Goal: Check status: Check status

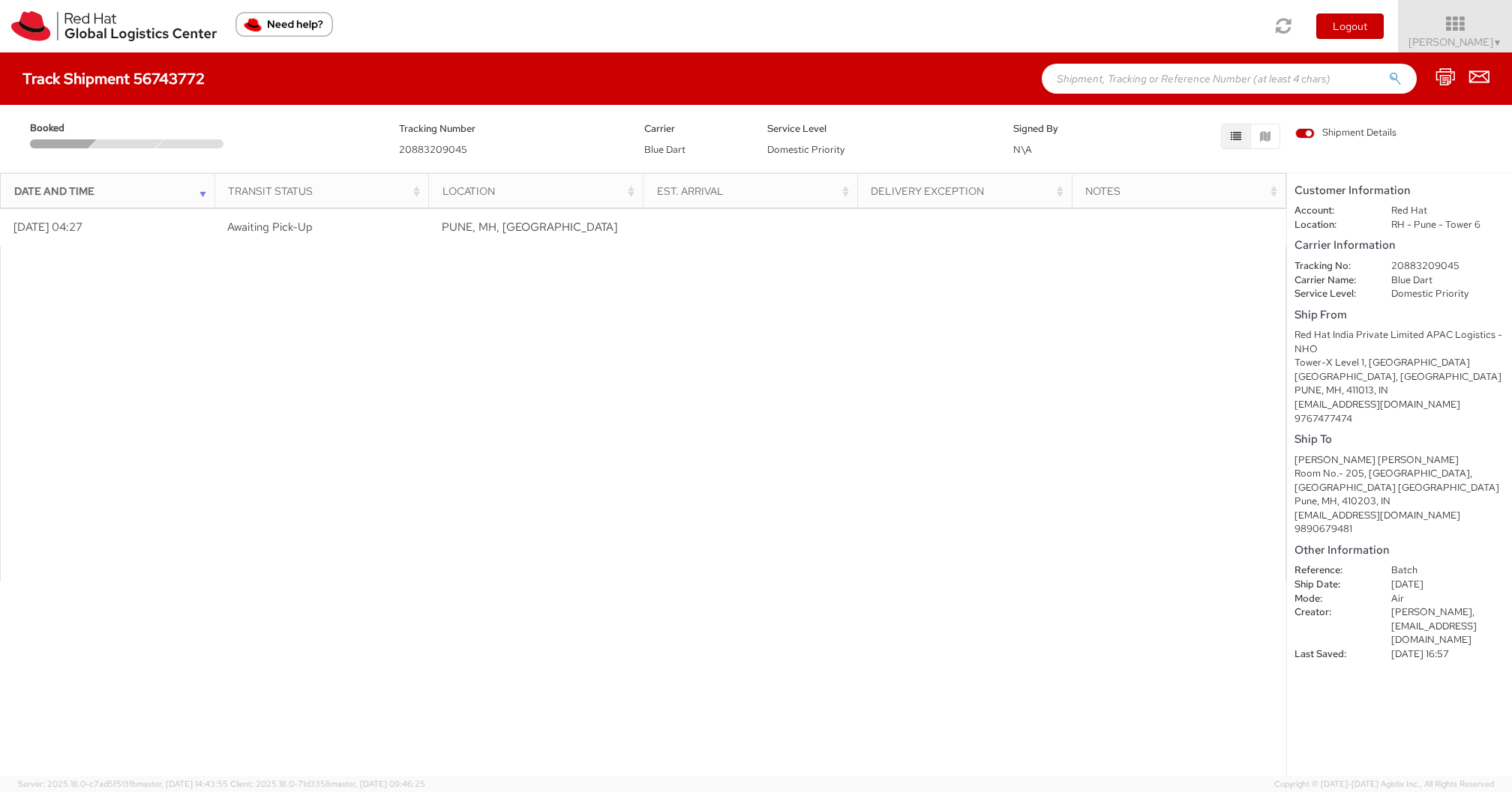
click at [394, 363] on div at bounding box center [643, 414] width 1286 height 336
click at [1460, 44] on span "Nagendra Verma ▼" at bounding box center [1455, 42] width 94 height 14
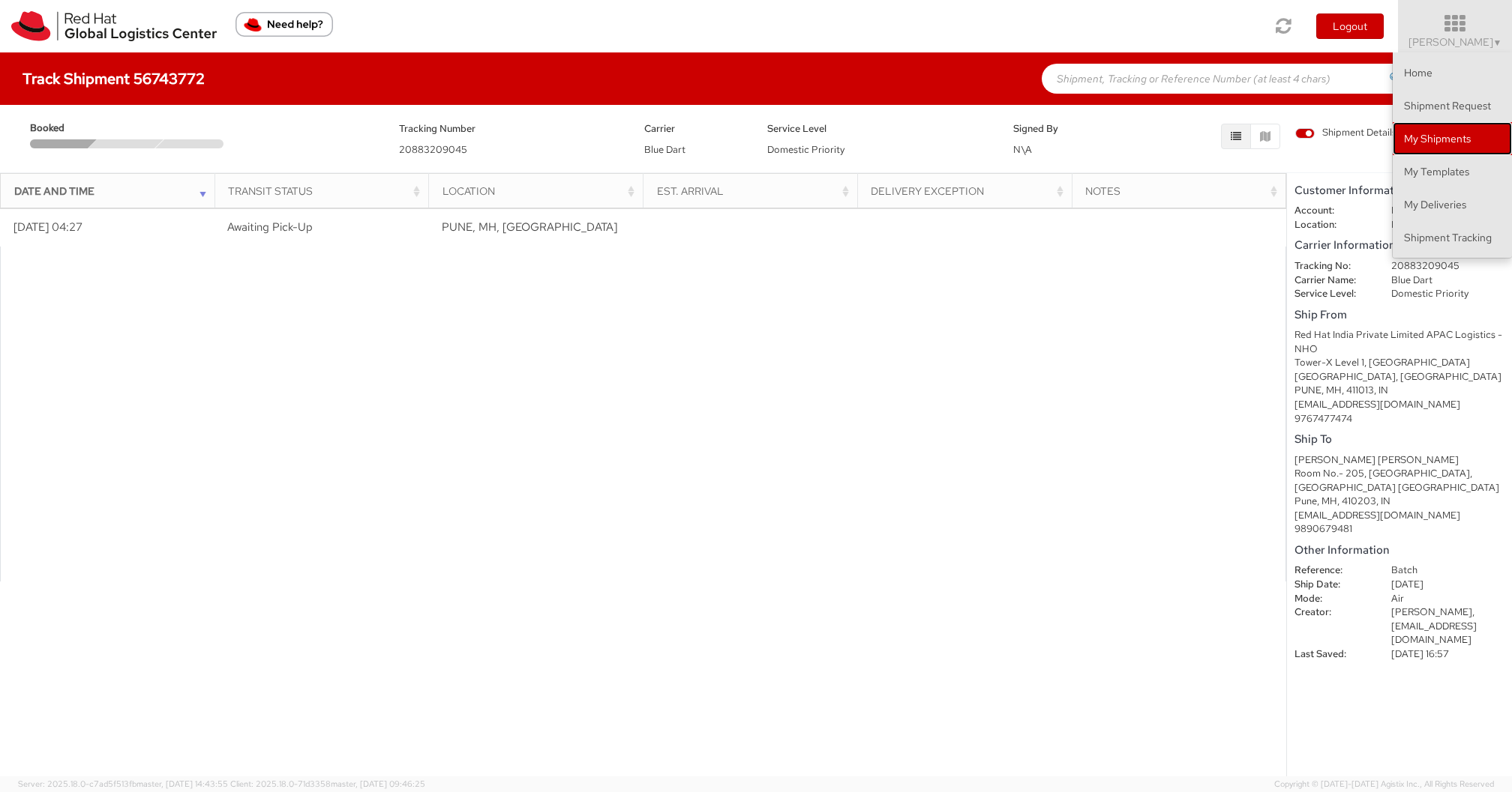
click at [1425, 139] on link "My Shipments" at bounding box center [1452, 138] width 119 height 33
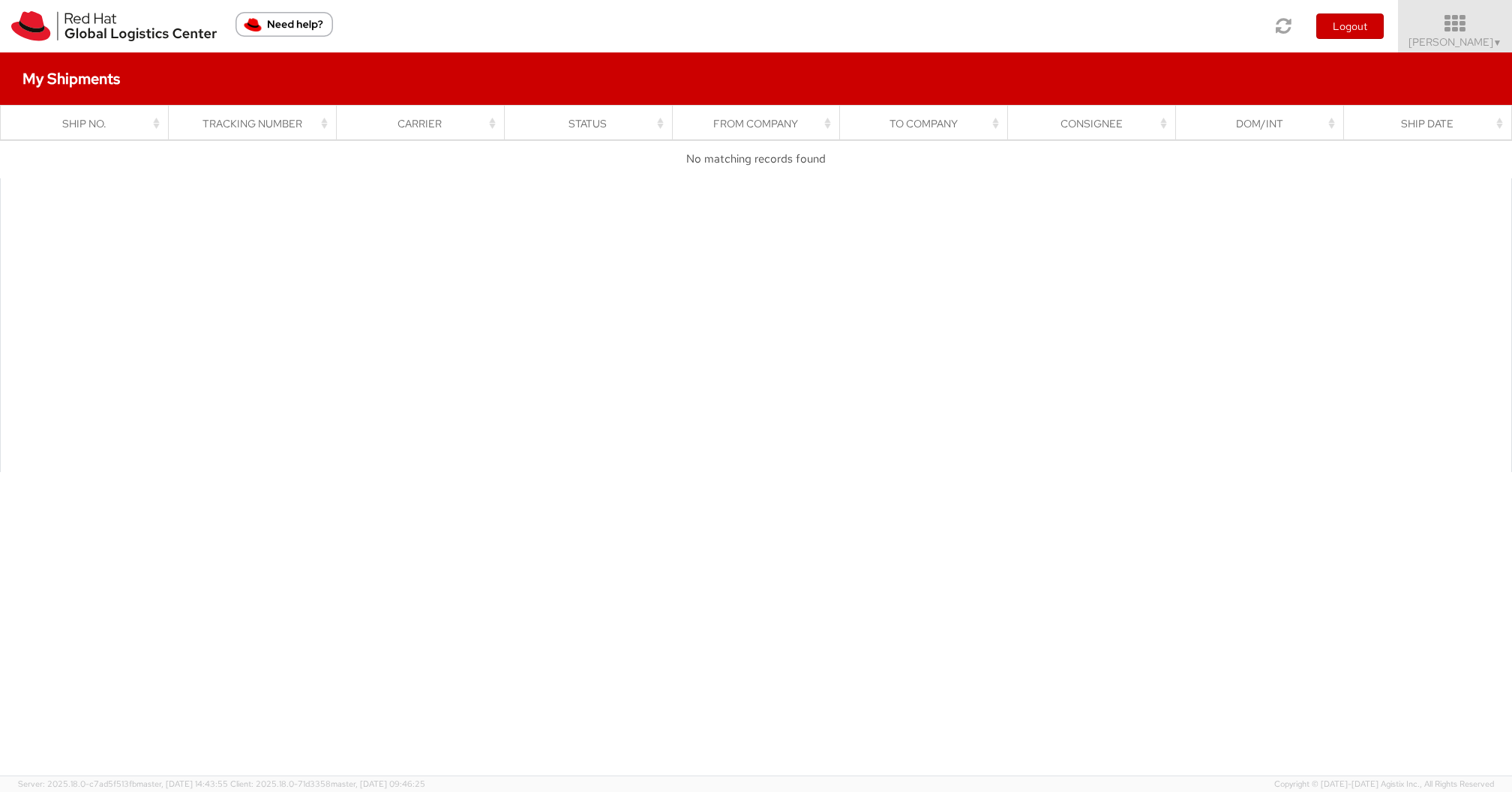
click at [1476, 29] on icon at bounding box center [1455, 24] width 131 height 21
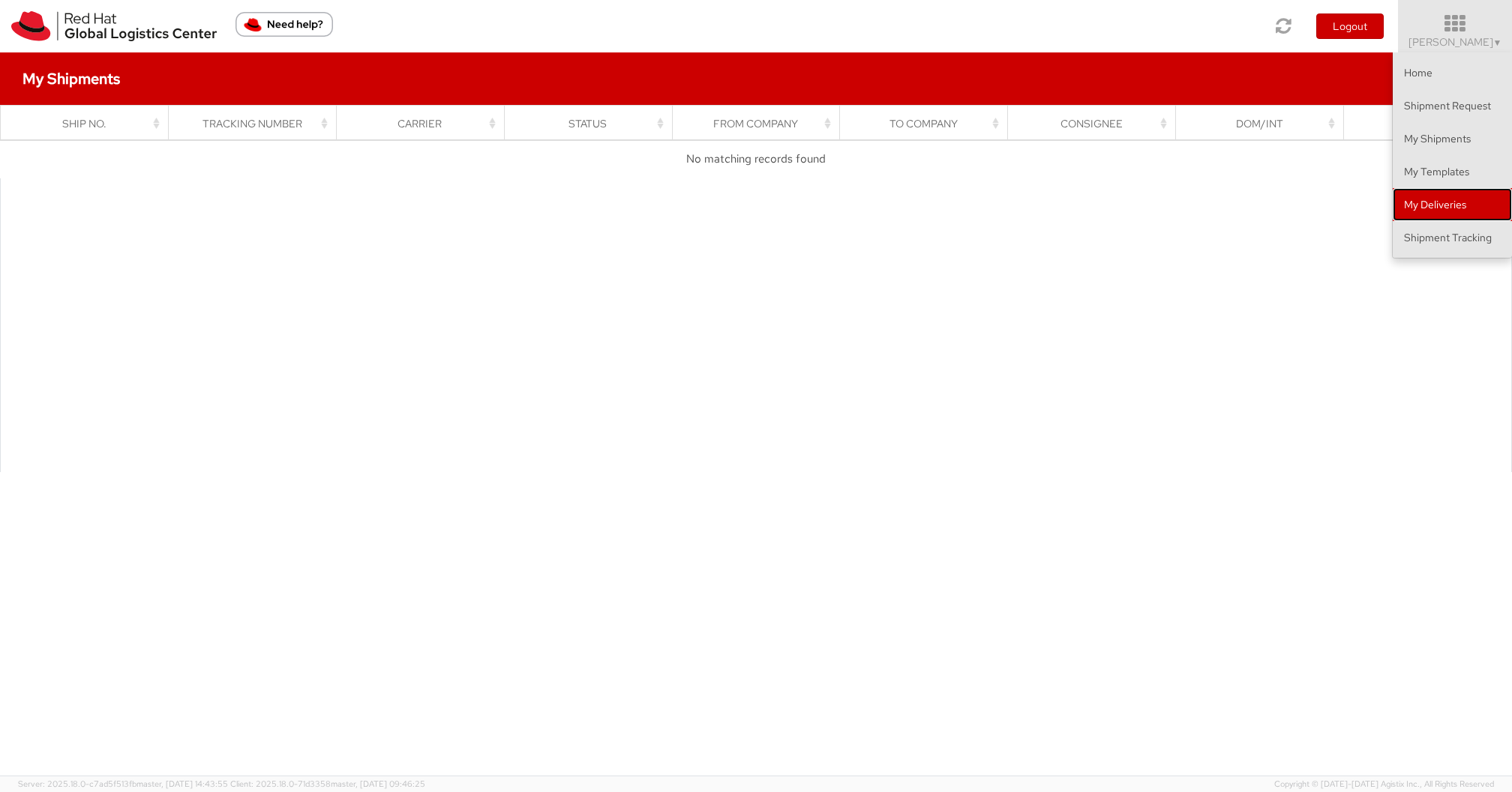
click at [1417, 198] on link "My Deliveries" at bounding box center [1452, 204] width 119 height 33
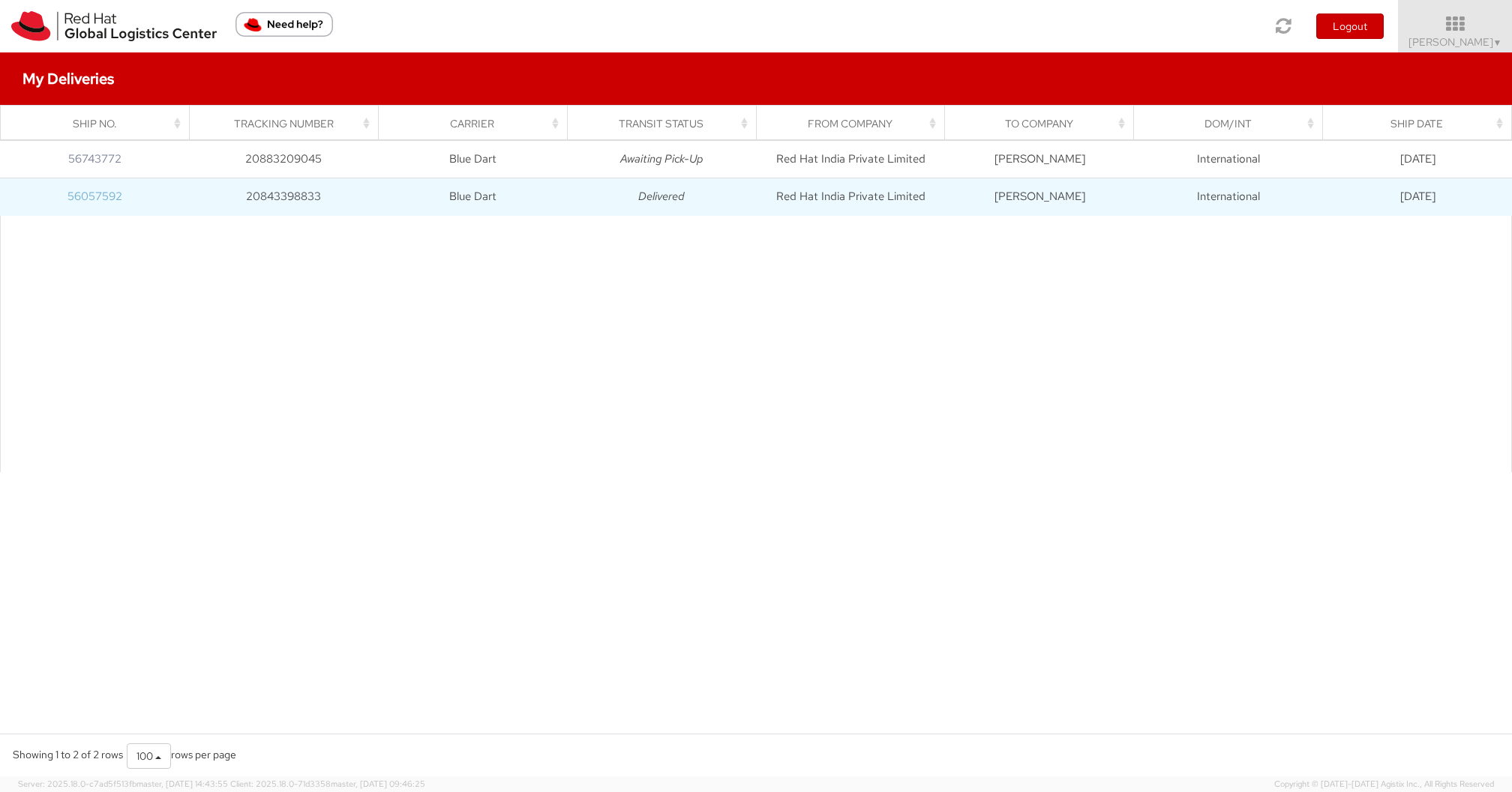
click at [120, 192] on link "56057592" at bounding box center [95, 196] width 55 height 15
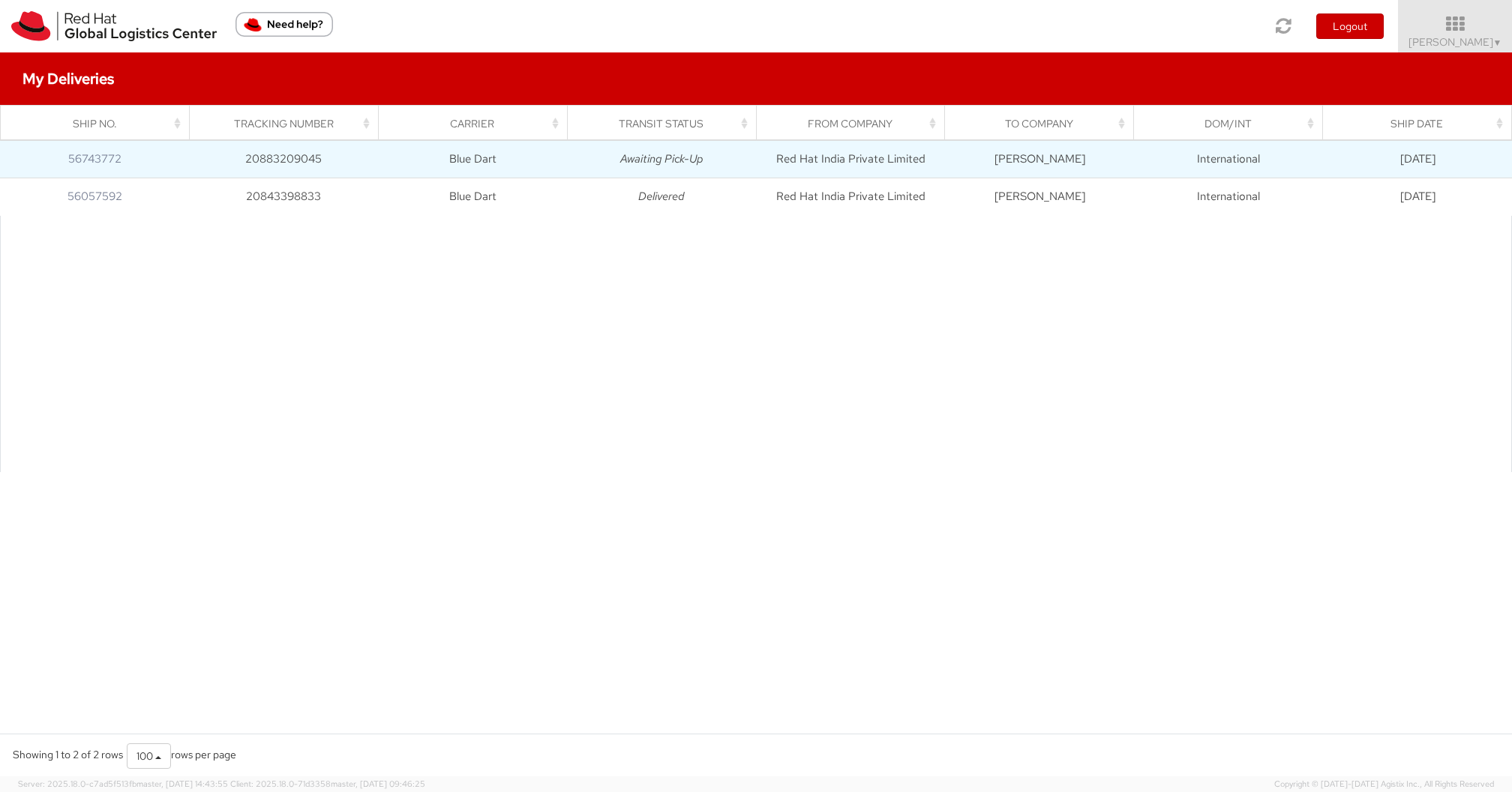
click at [155, 166] on td "56743772" at bounding box center [94, 160] width 189 height 38
click at [92, 162] on link "56743772" at bounding box center [94, 159] width 53 height 15
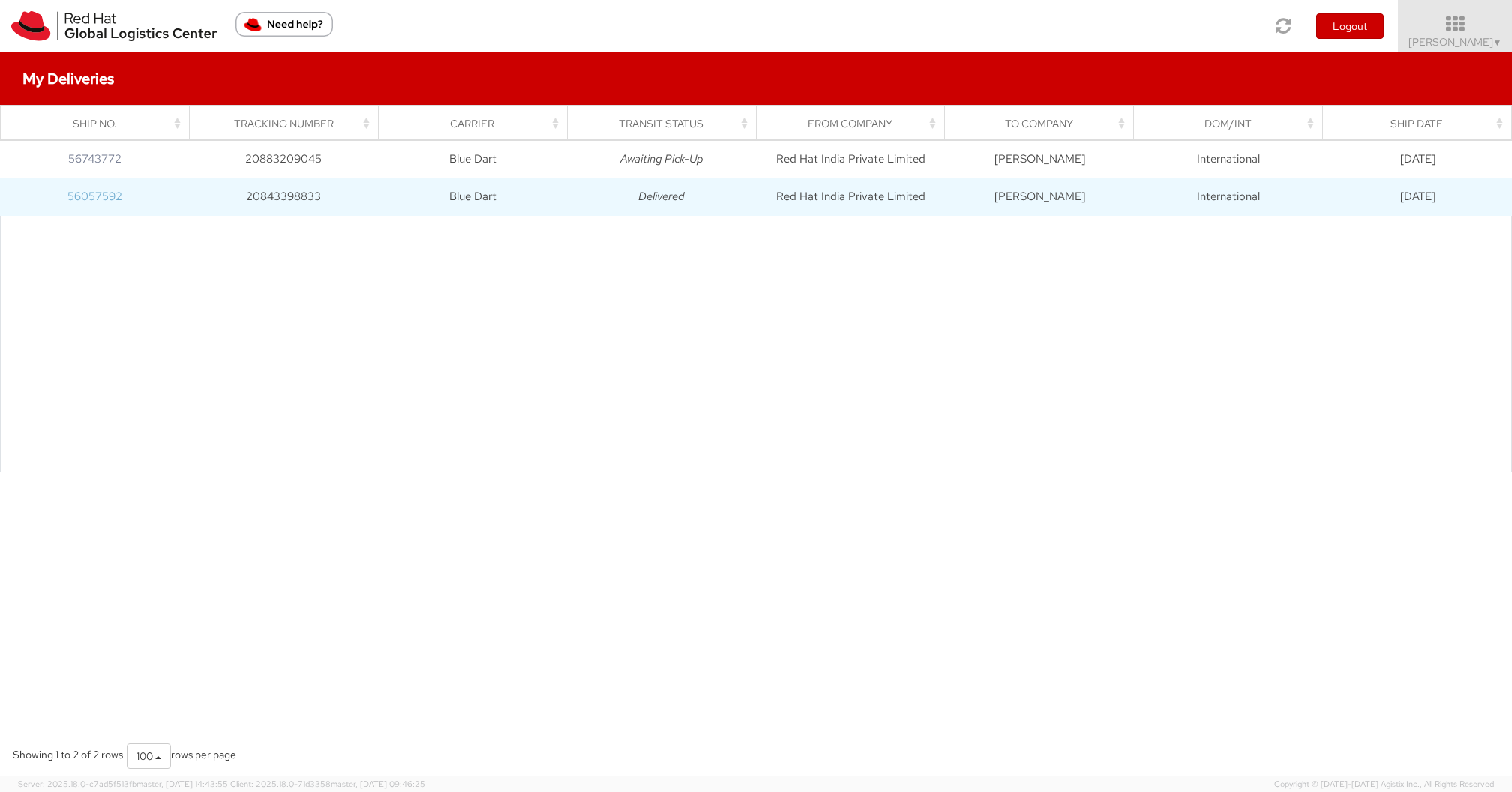
click at [99, 190] on link "56057592" at bounding box center [95, 196] width 55 height 15
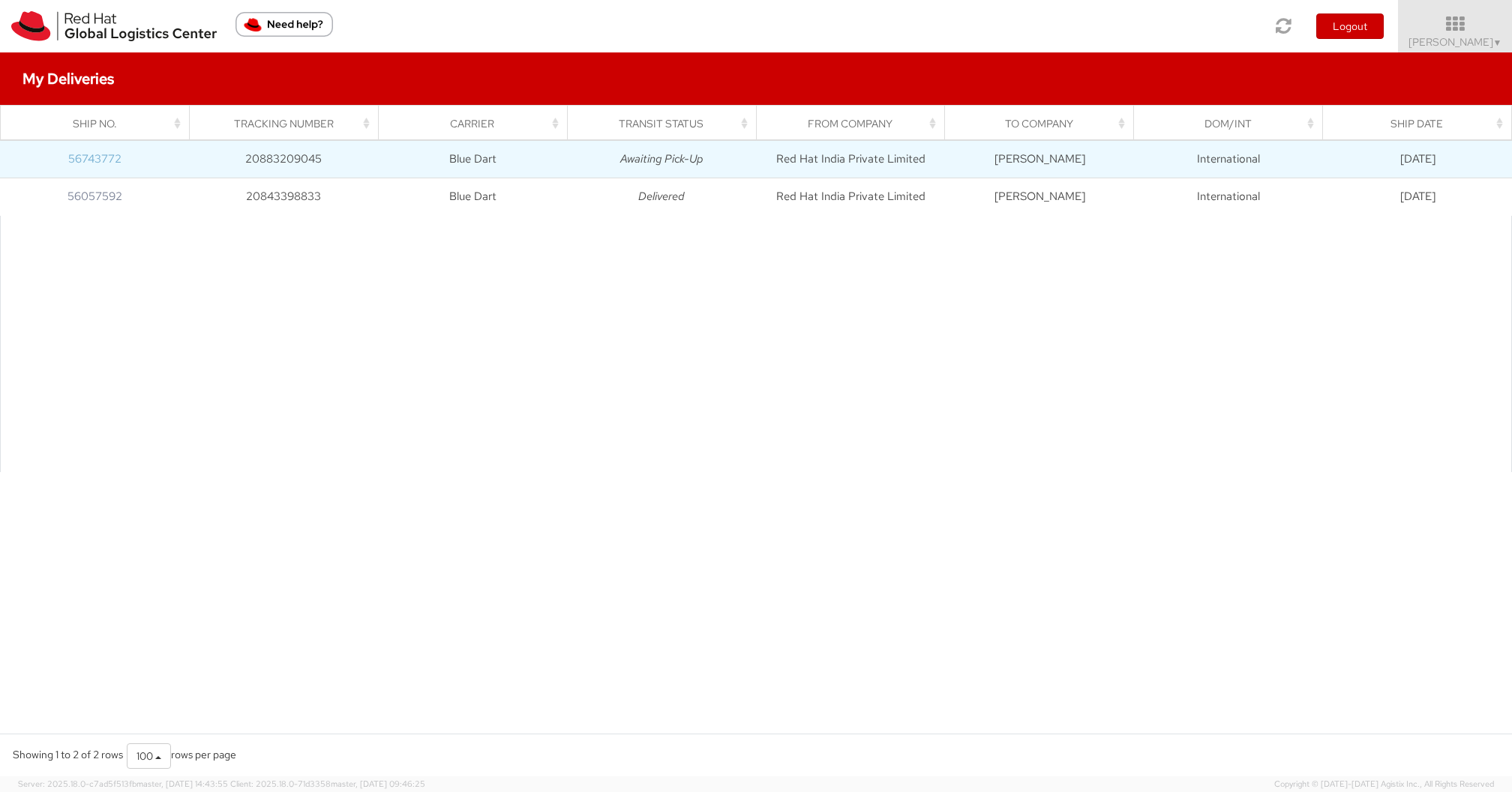
click at [88, 161] on link "56743772" at bounding box center [94, 159] width 53 height 15
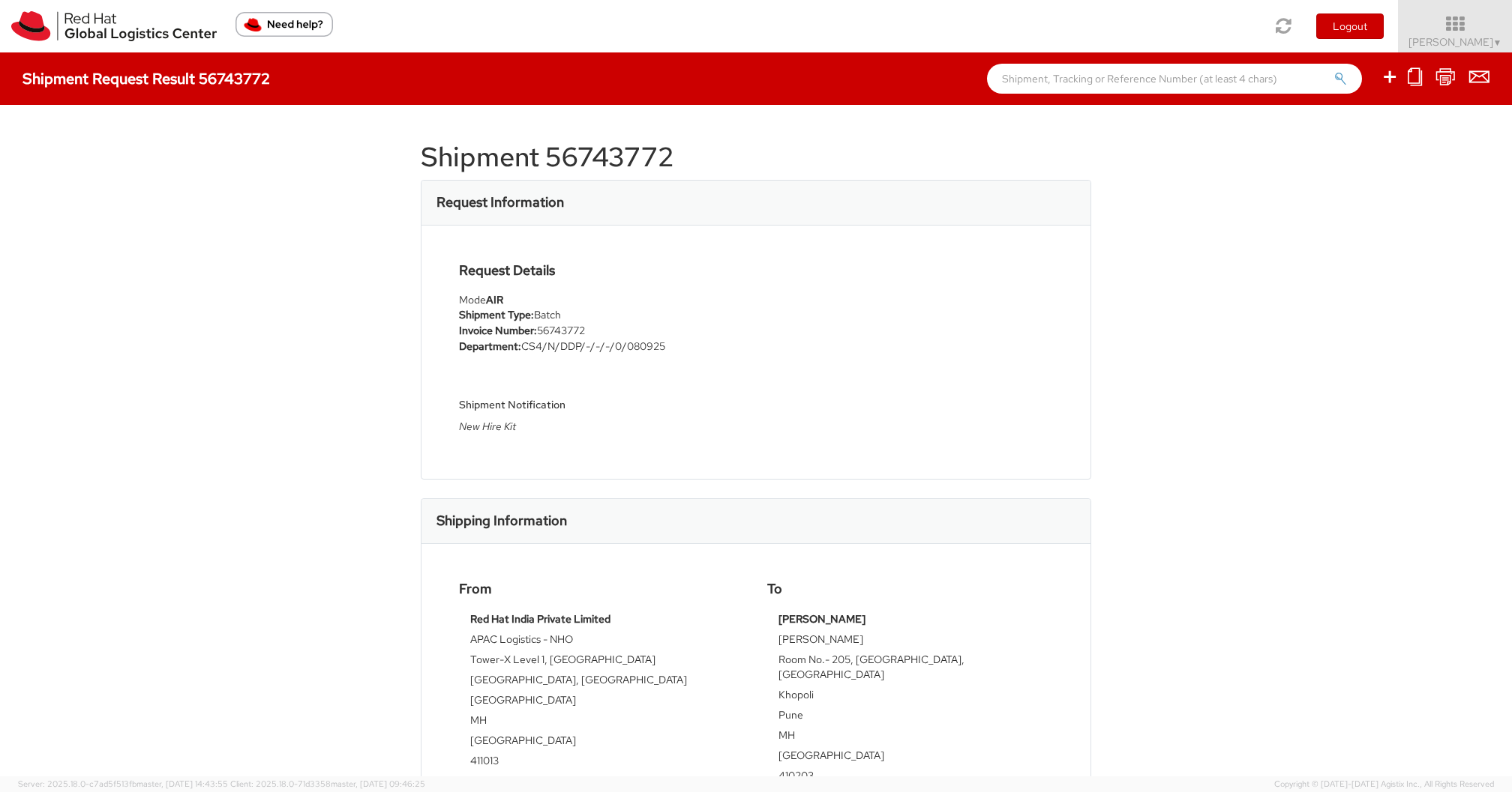
click at [499, 301] on strong "AIR" at bounding box center [494, 300] width 17 height 14
click at [314, 311] on div "Shipment 56743772 Request Information Request Details Mode AIR Shipment Type: B…" at bounding box center [756, 440] width 1512 height 671
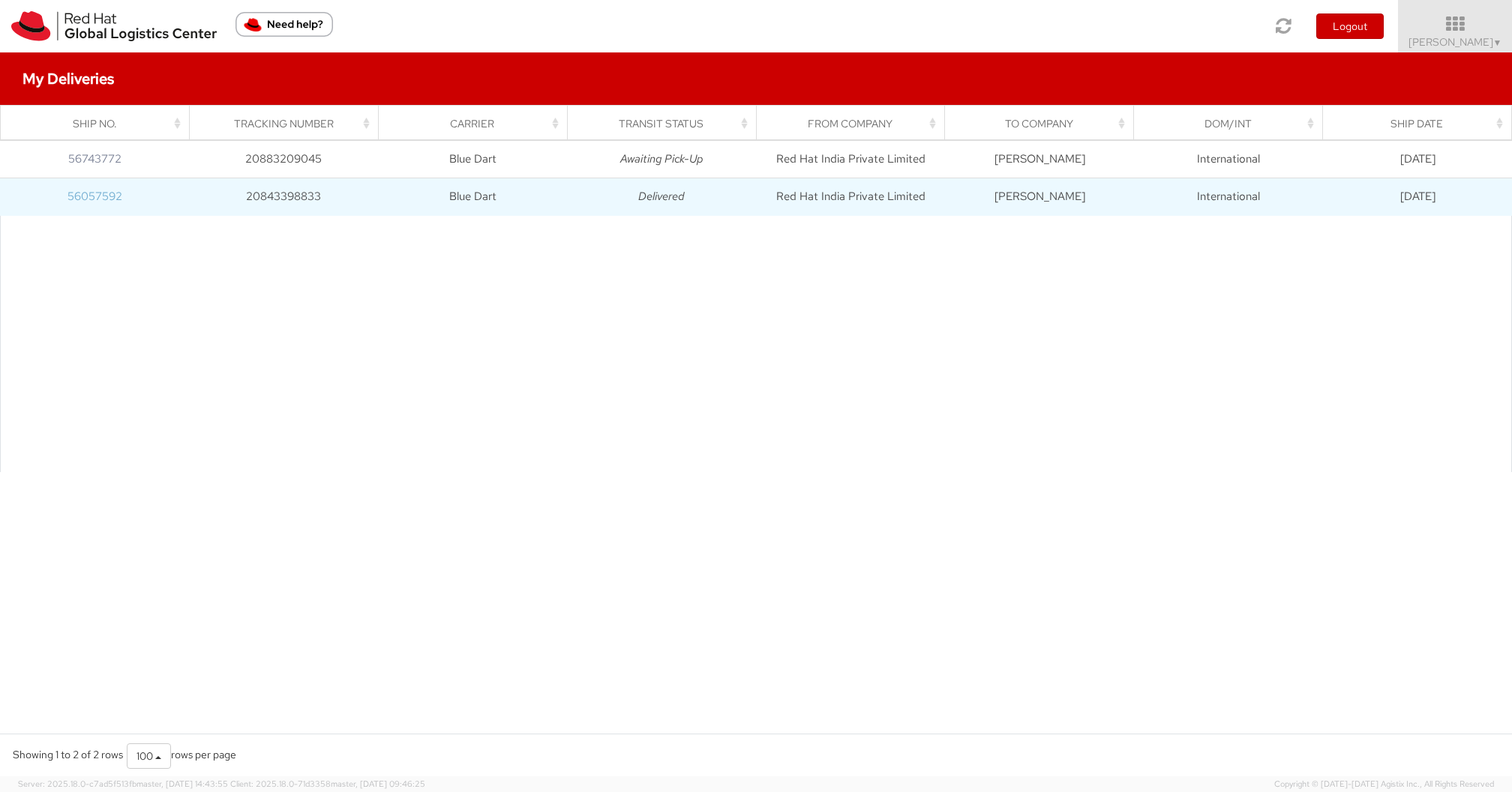
click at [107, 190] on link "56057592" at bounding box center [95, 196] width 55 height 15
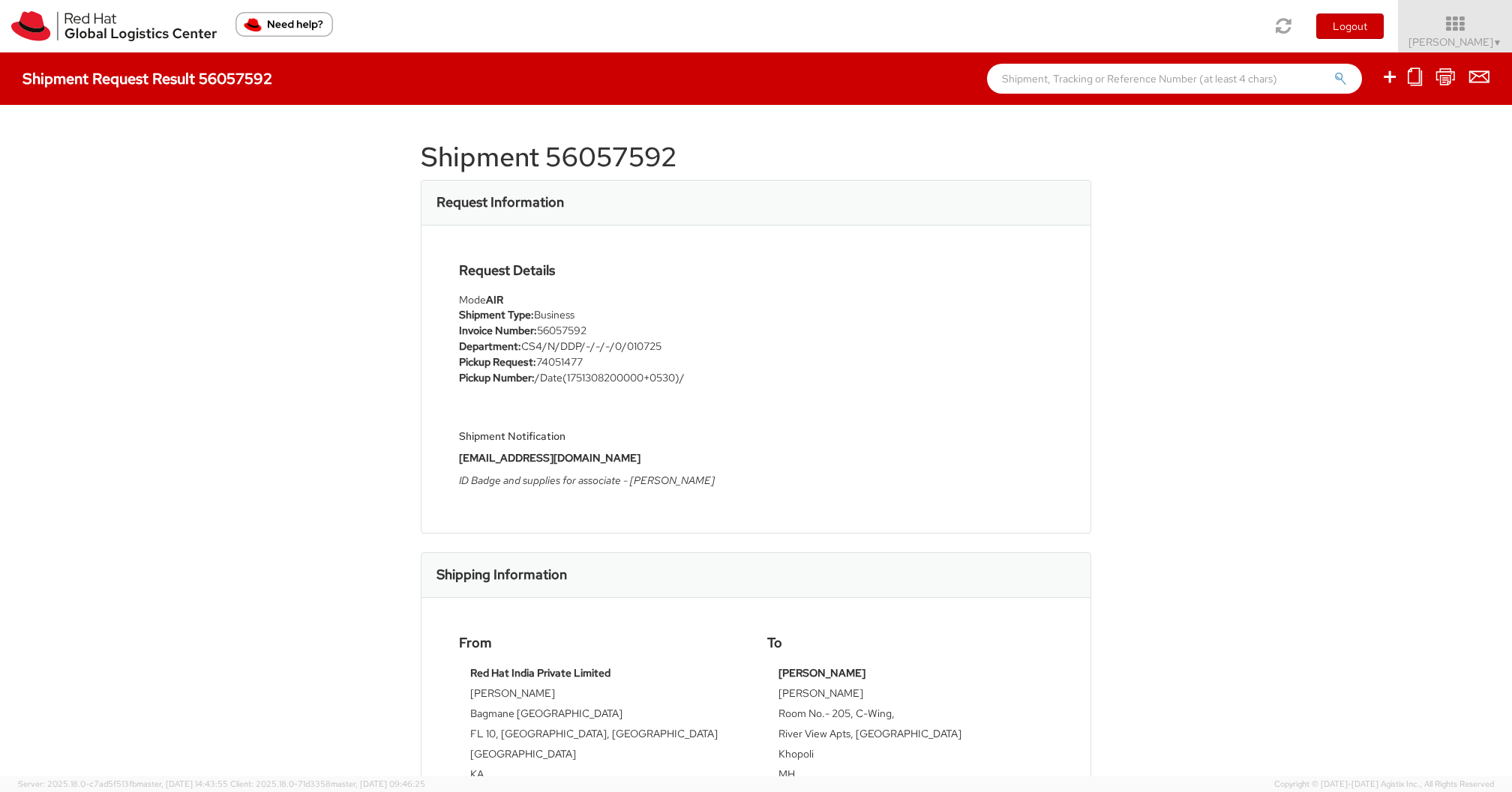
click at [587, 170] on h1 "Shipment 56057592" at bounding box center [756, 158] width 671 height 30
copy h1 "56057592"
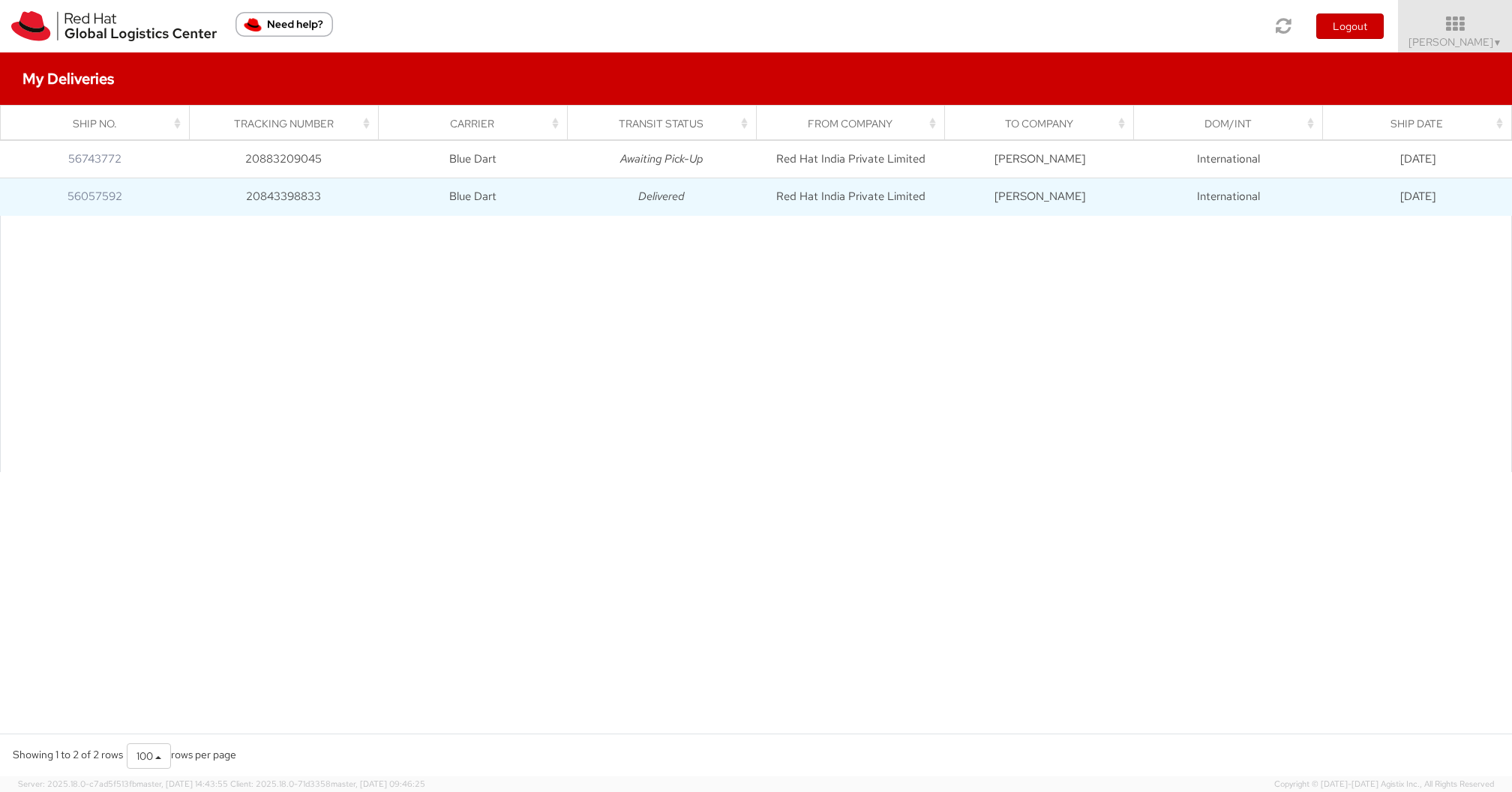
click at [121, 209] on td "56057592" at bounding box center [94, 198] width 189 height 38
click at [107, 200] on link "56057592" at bounding box center [95, 196] width 55 height 15
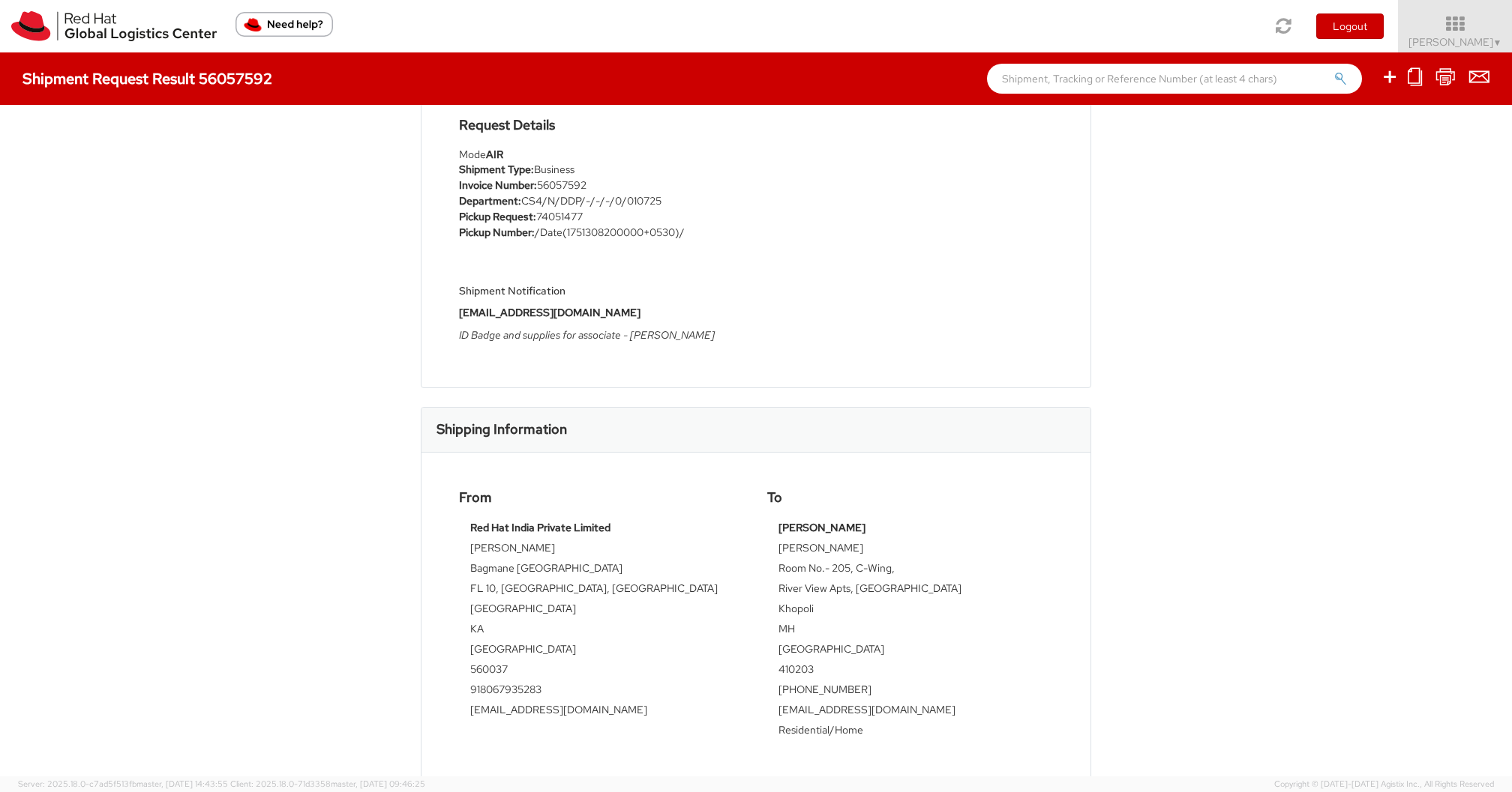
scroll to position [614, 0]
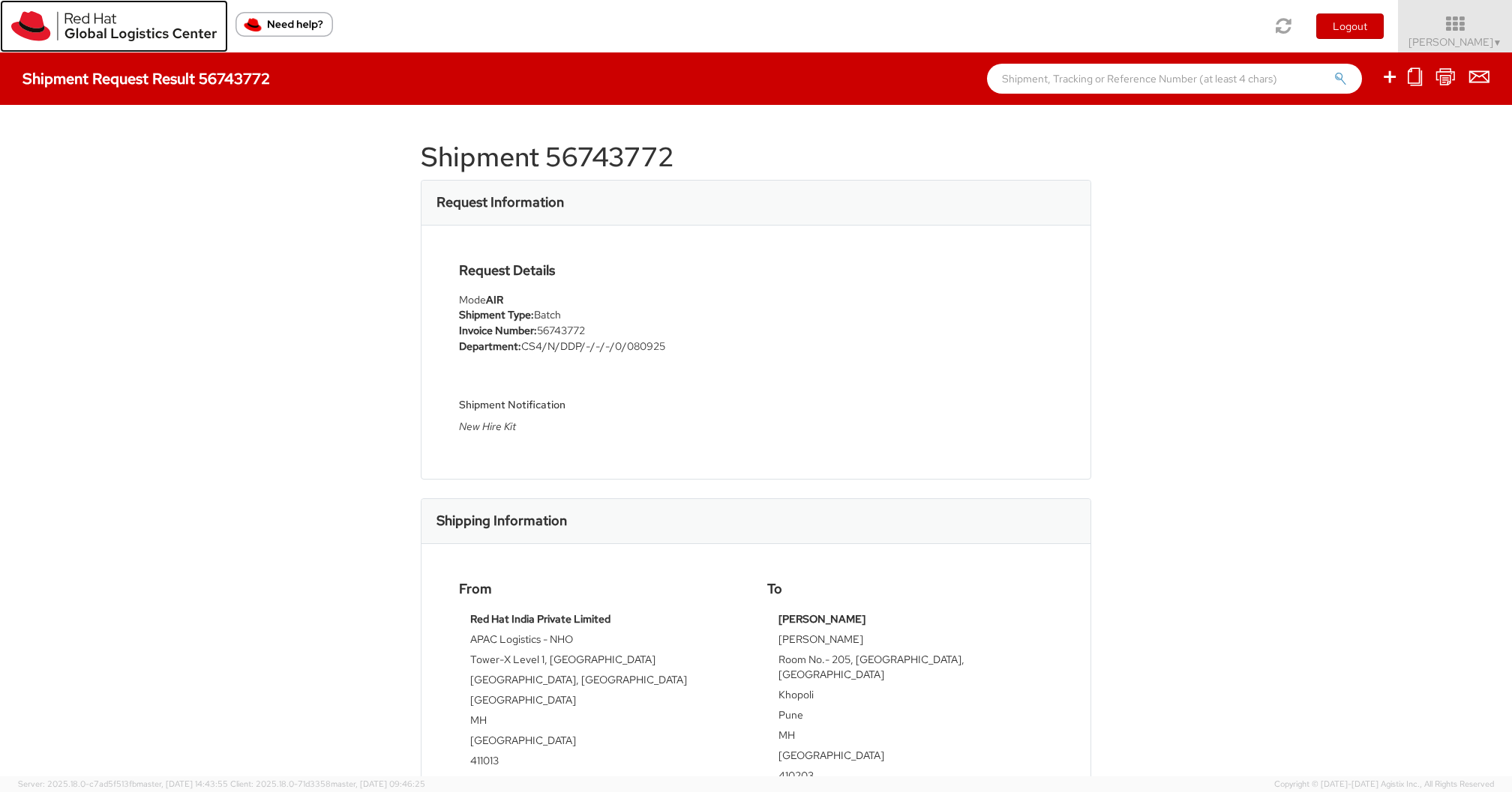
click at [137, 20] on img at bounding box center [114, 26] width 206 height 30
click at [116, 22] on img at bounding box center [114, 26] width 206 height 30
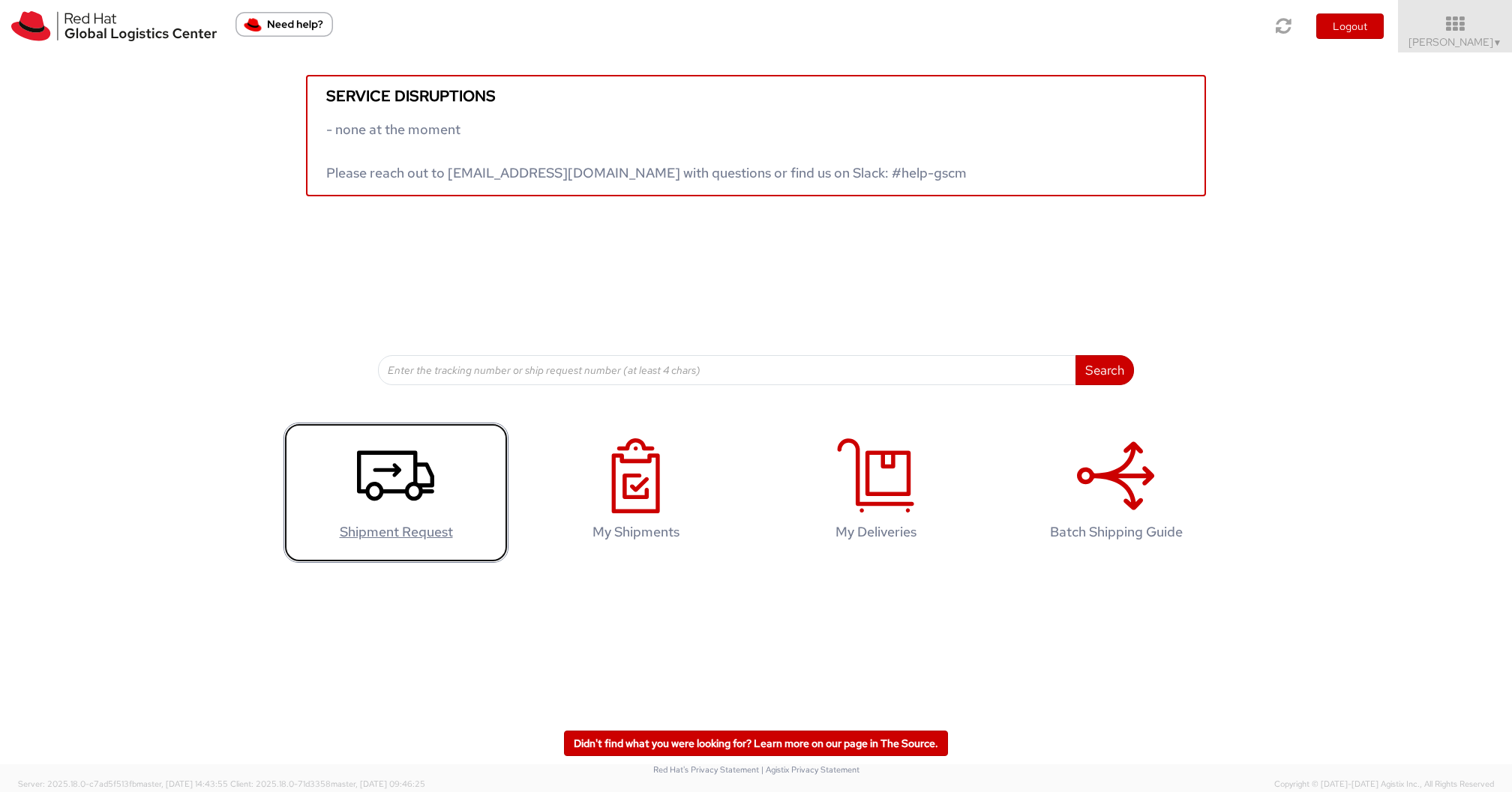
click at [402, 513] on agx-glyph at bounding box center [395, 510] width 77 height 14
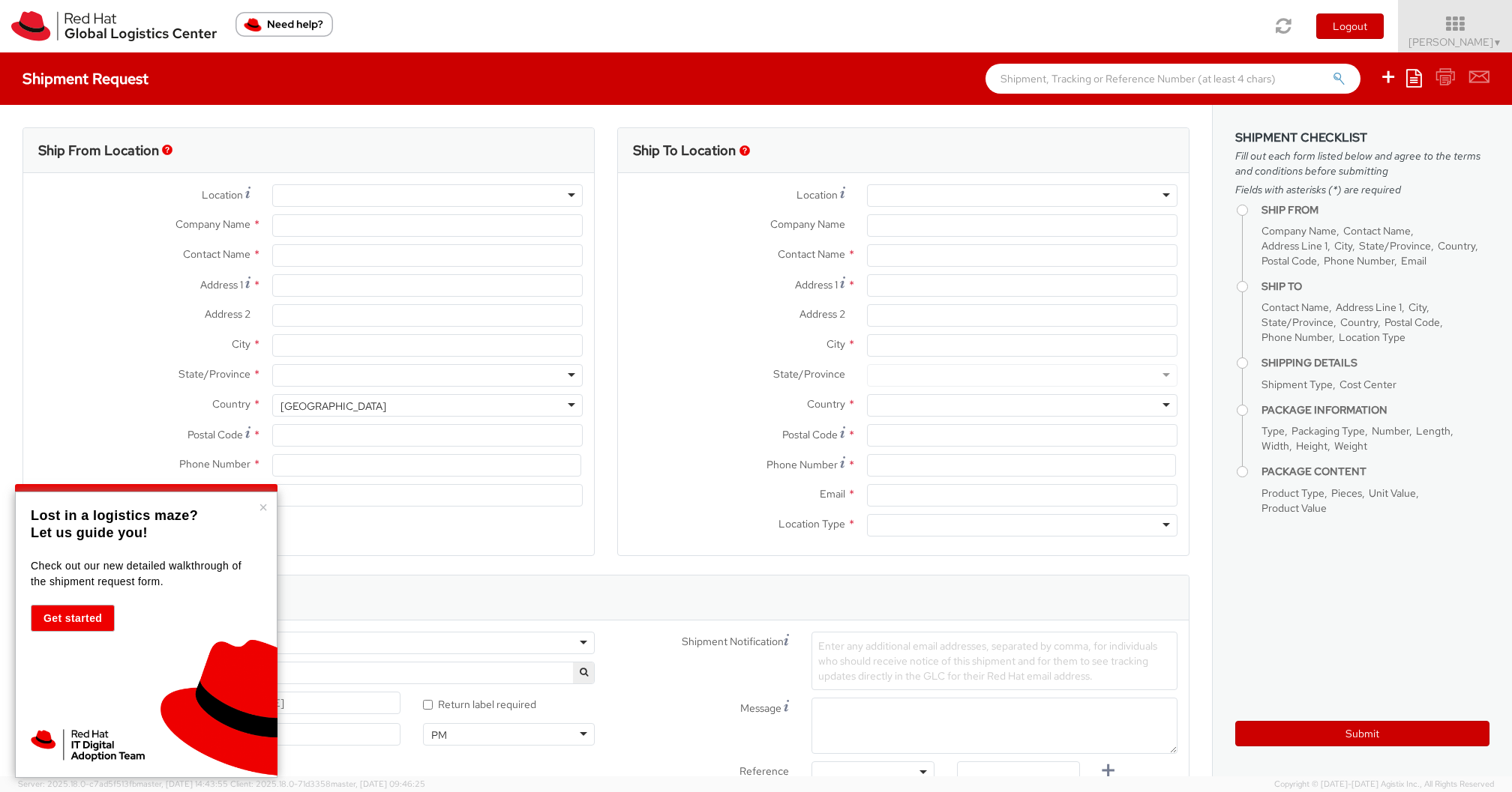
select select
select select "883"
type input "Red Hat"
type input "[PERSON_NAME]"
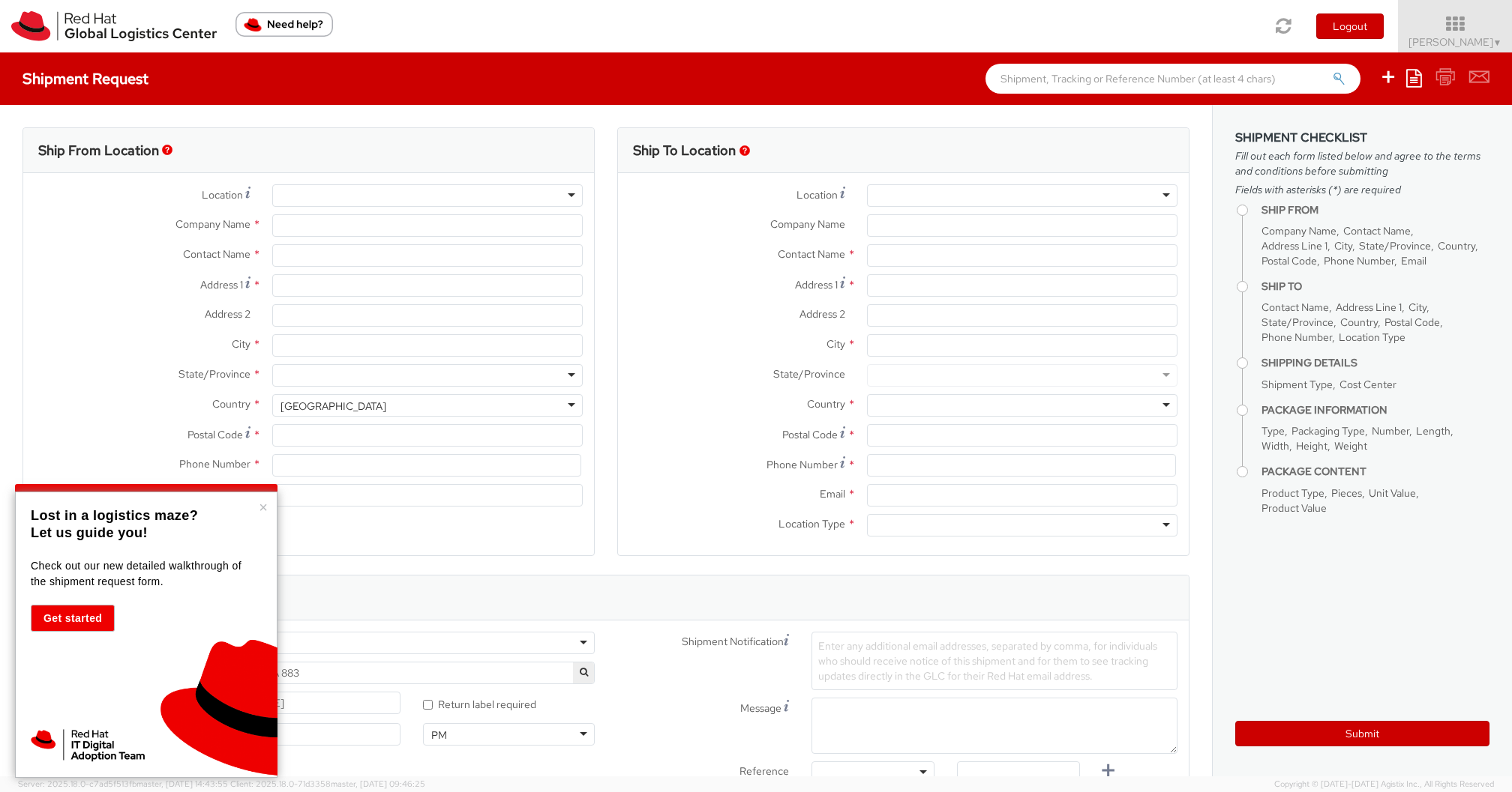
type input "[EMAIL_ADDRESS][DOMAIN_NAME]"
click at [262, 512] on button "×" at bounding box center [263, 507] width 9 height 15
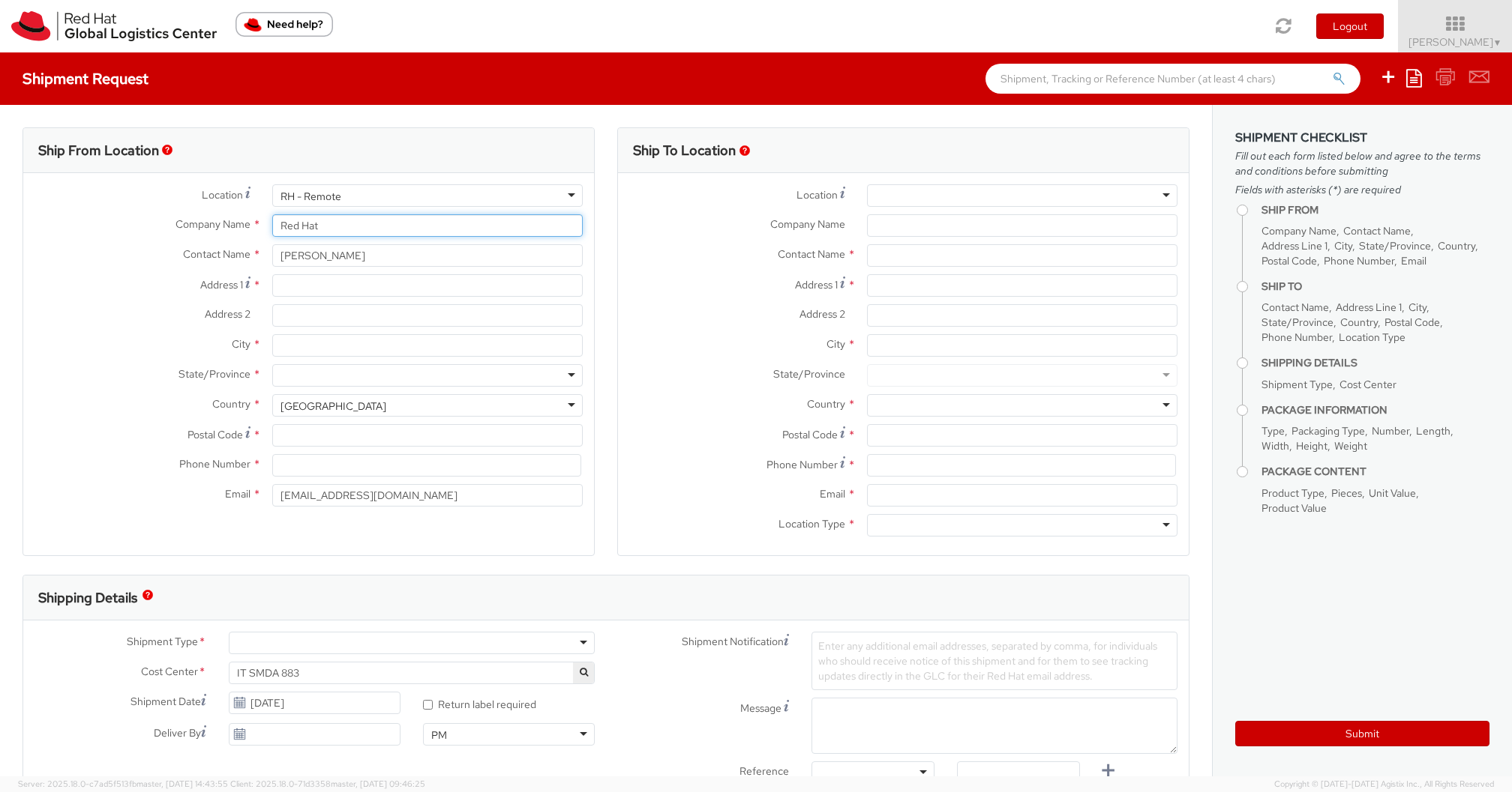
click at [338, 228] on input "Red Hat" at bounding box center [427, 226] width 311 height 23
click at [101, 234] on div "Company Name * Red Hat" at bounding box center [308, 226] width 571 height 23
click at [975, 191] on div at bounding box center [1021, 196] width 311 height 23
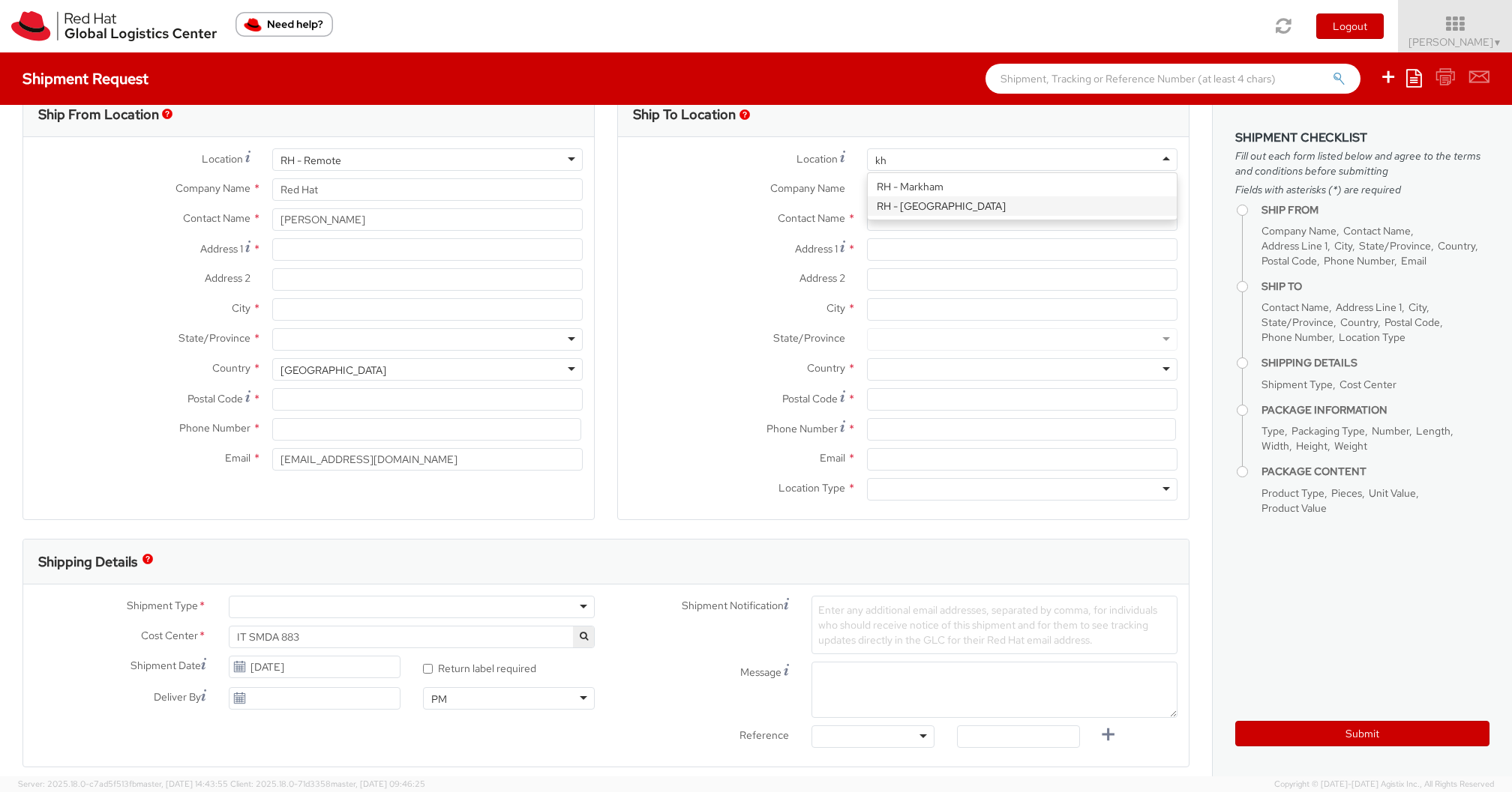
type input "k"
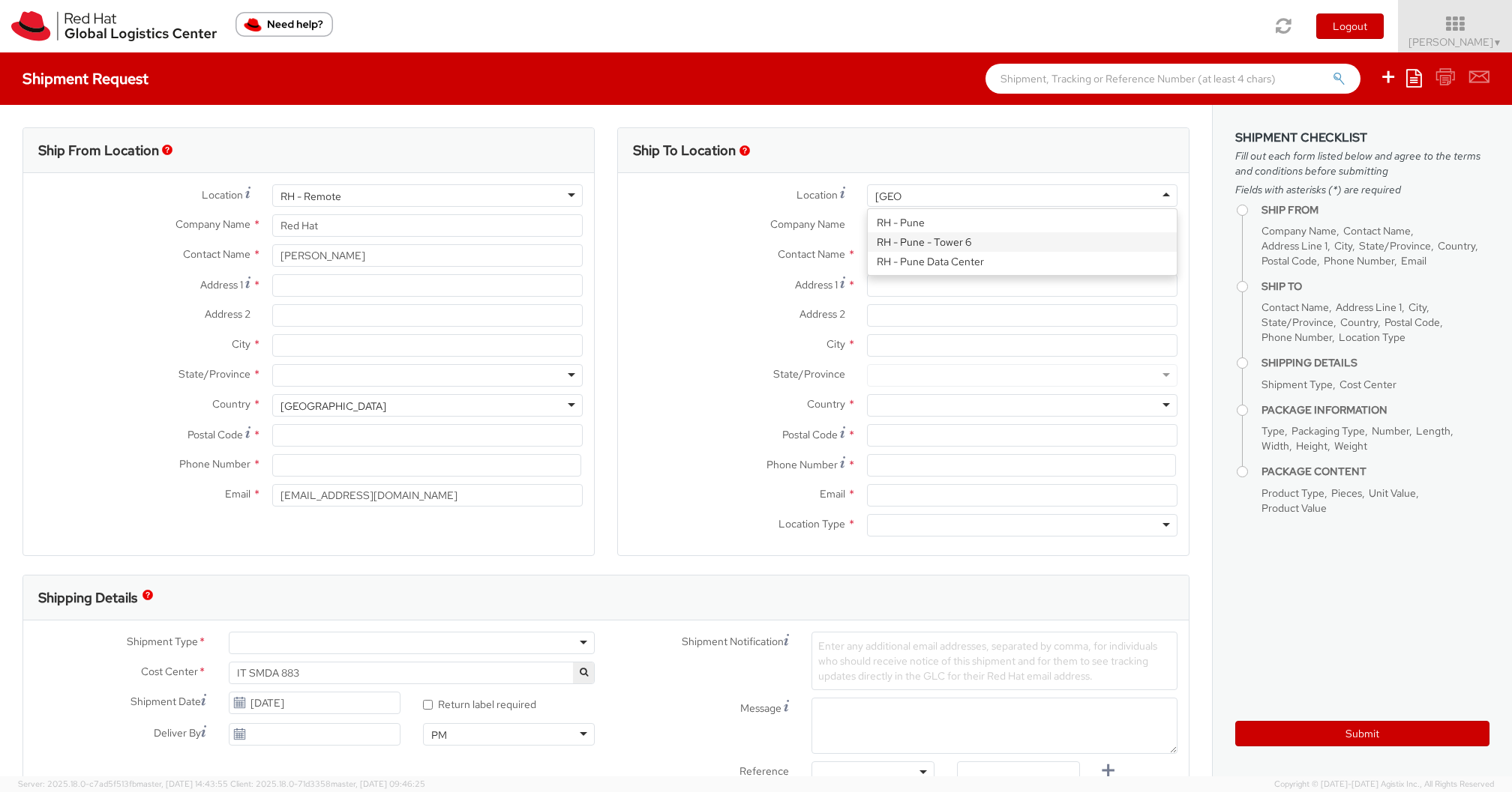
type input "pune"
click at [679, 275] on label "Address 1 *" at bounding box center [737, 285] width 238 height 20
click at [866, 275] on input "Address 1 *" at bounding box center [1021, 286] width 311 height 23
click at [696, 377] on label "State/Province *" at bounding box center [737, 375] width 238 height 20
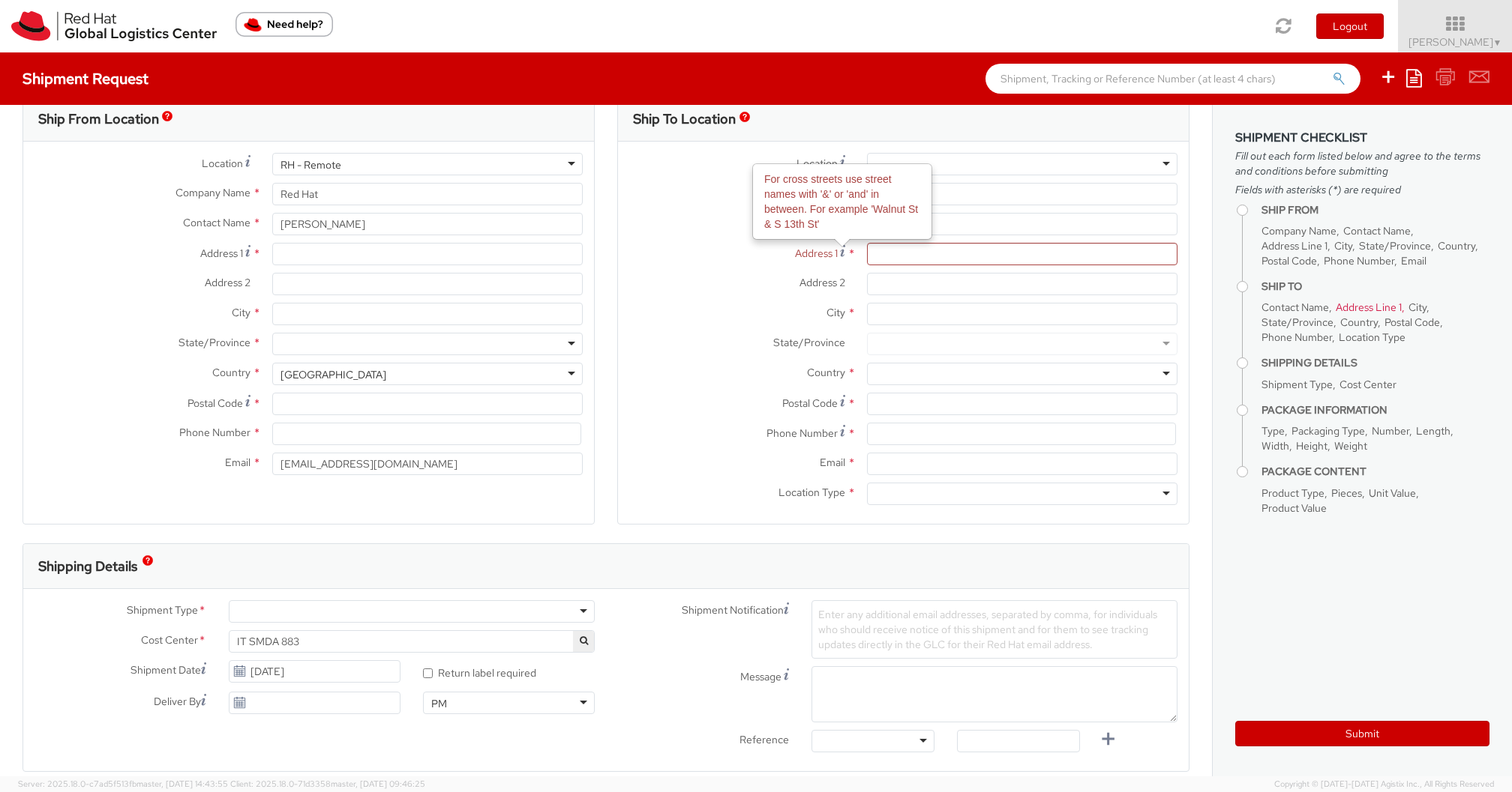
scroll to position [34, 0]
click at [738, 362] on label "Country *" at bounding box center [737, 371] width 238 height 20
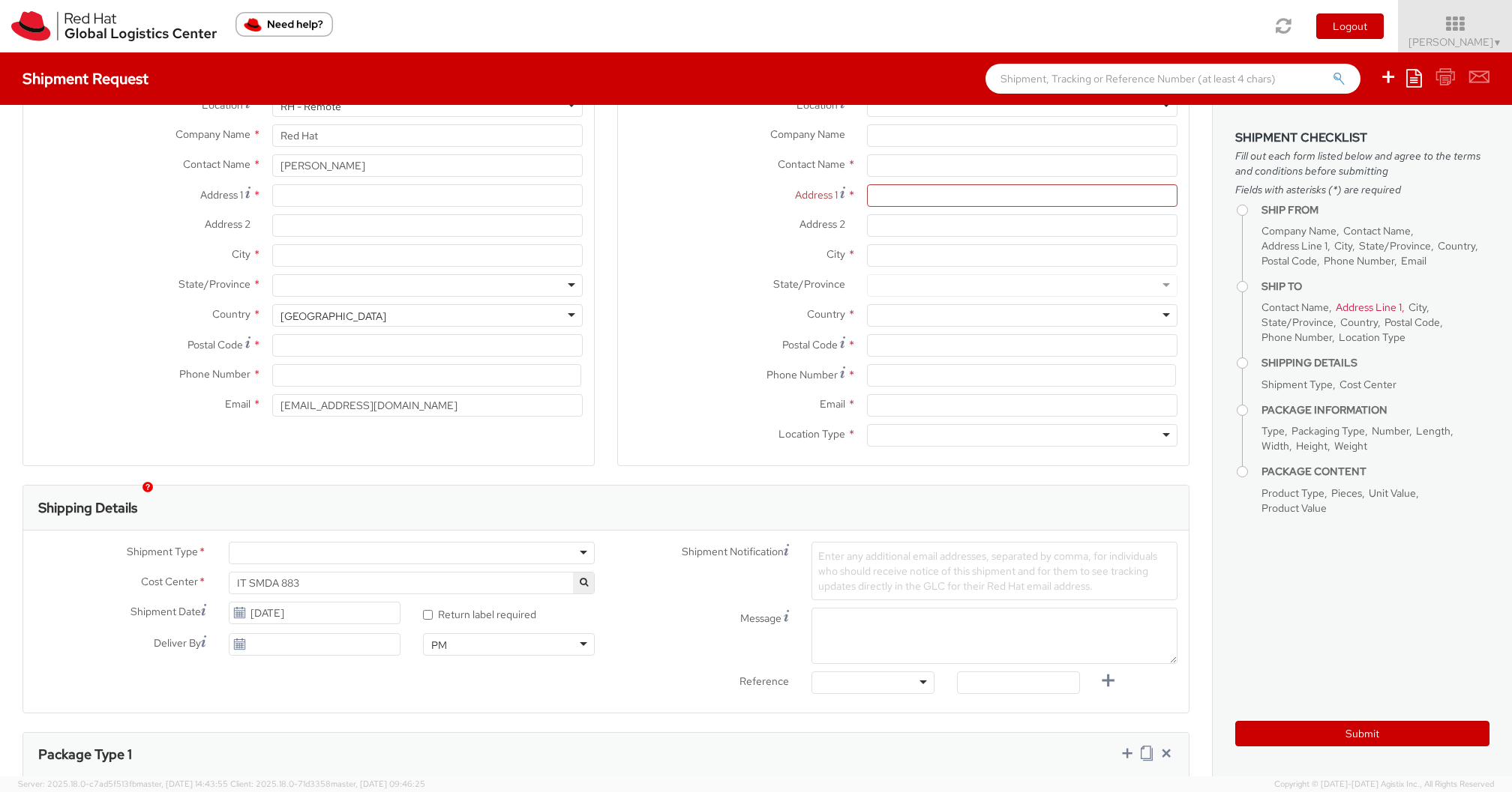
scroll to position [128, 0]
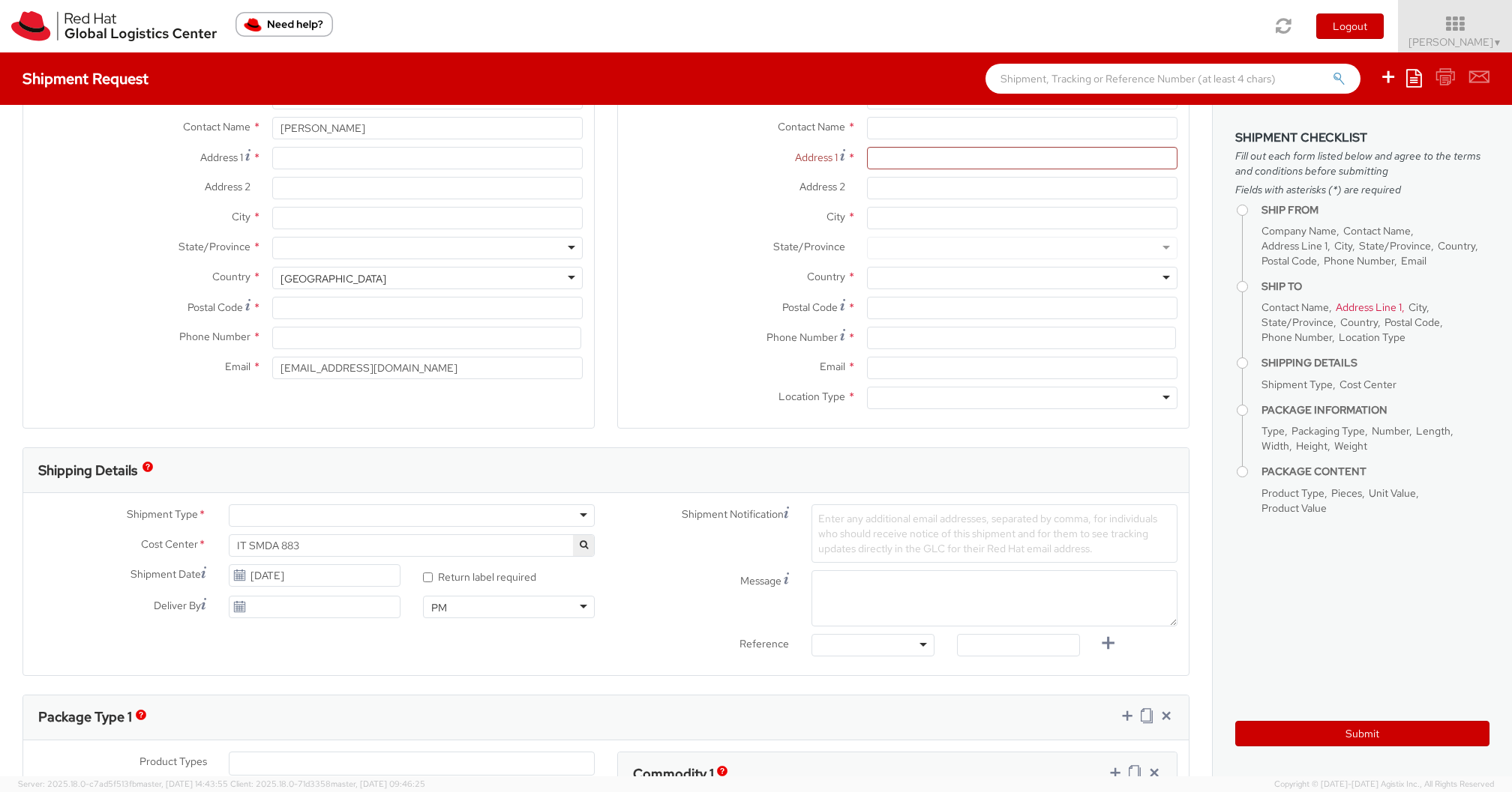
click at [938, 396] on div at bounding box center [1021, 397] width 311 height 23
click at [718, 371] on label "Email *" at bounding box center [737, 367] width 238 height 20
click at [866, 371] on input "Email *" at bounding box center [1021, 368] width 311 height 23
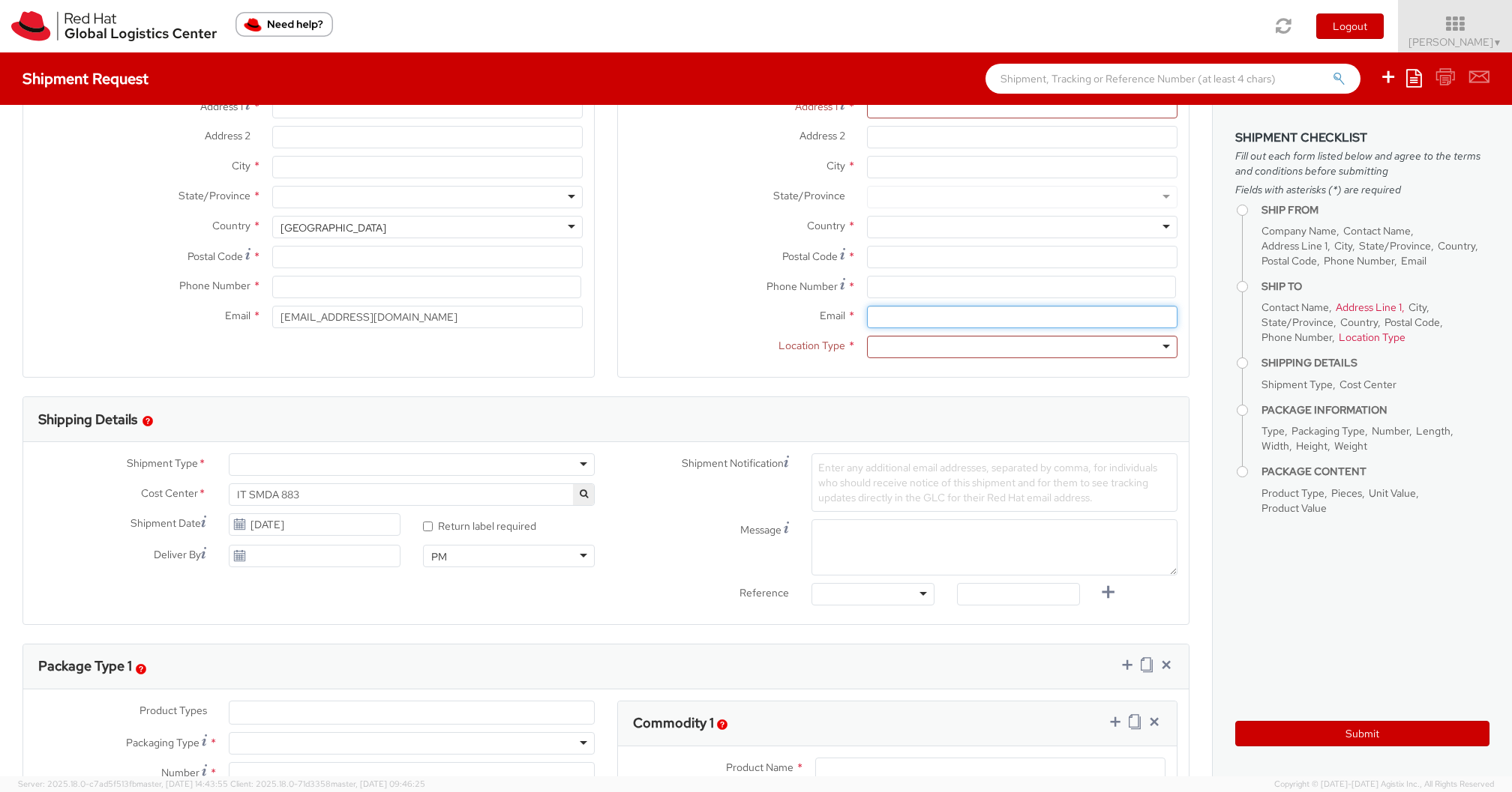
scroll to position [210, 0]
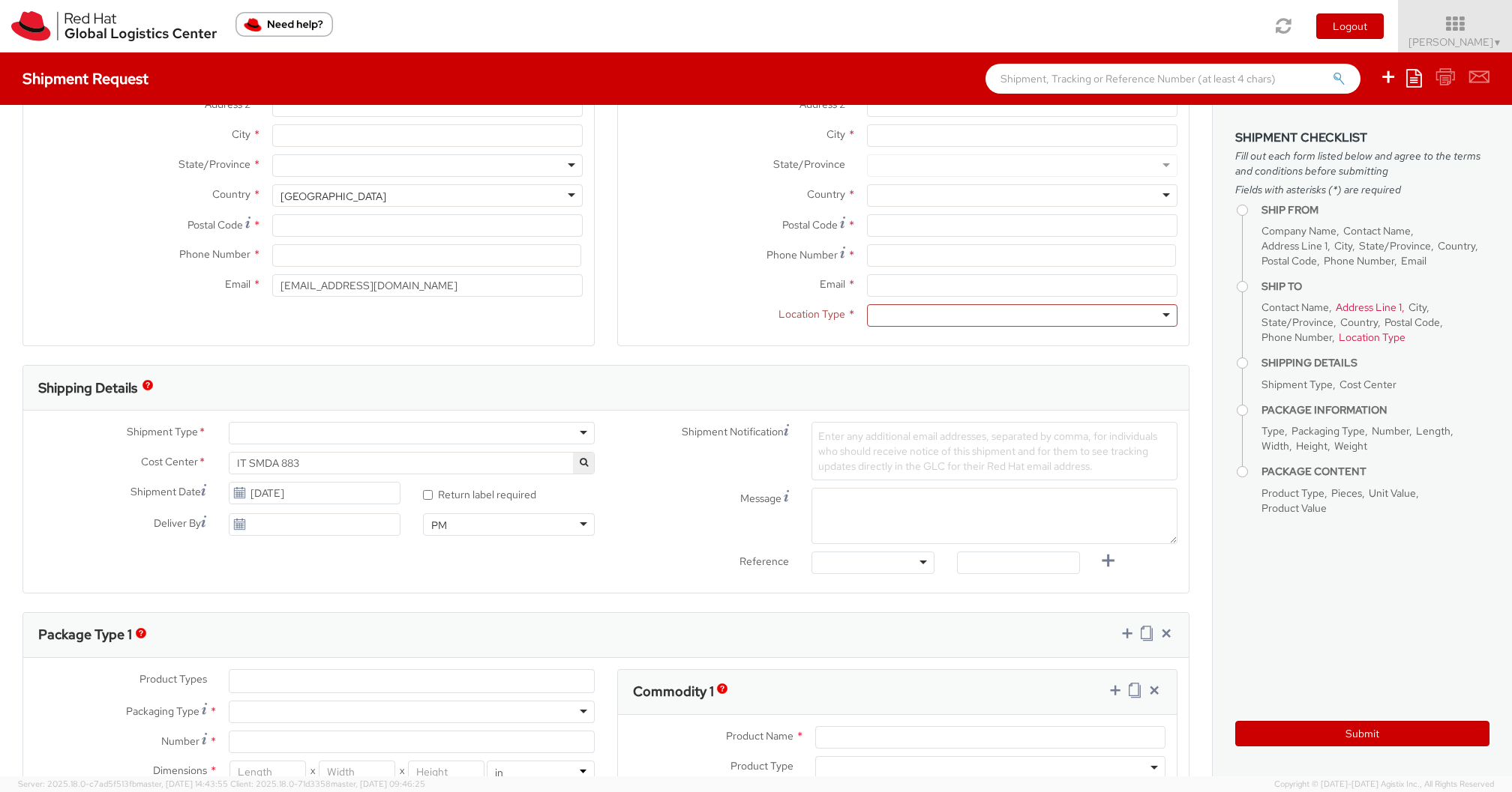
click at [333, 431] on div at bounding box center [412, 432] width 366 height 23
click at [163, 317] on div "Ship From Location Location * RH - Remote RH - Remote RH - Amsterdam - MSO RH -…" at bounding box center [309, 131] width 573 height 428
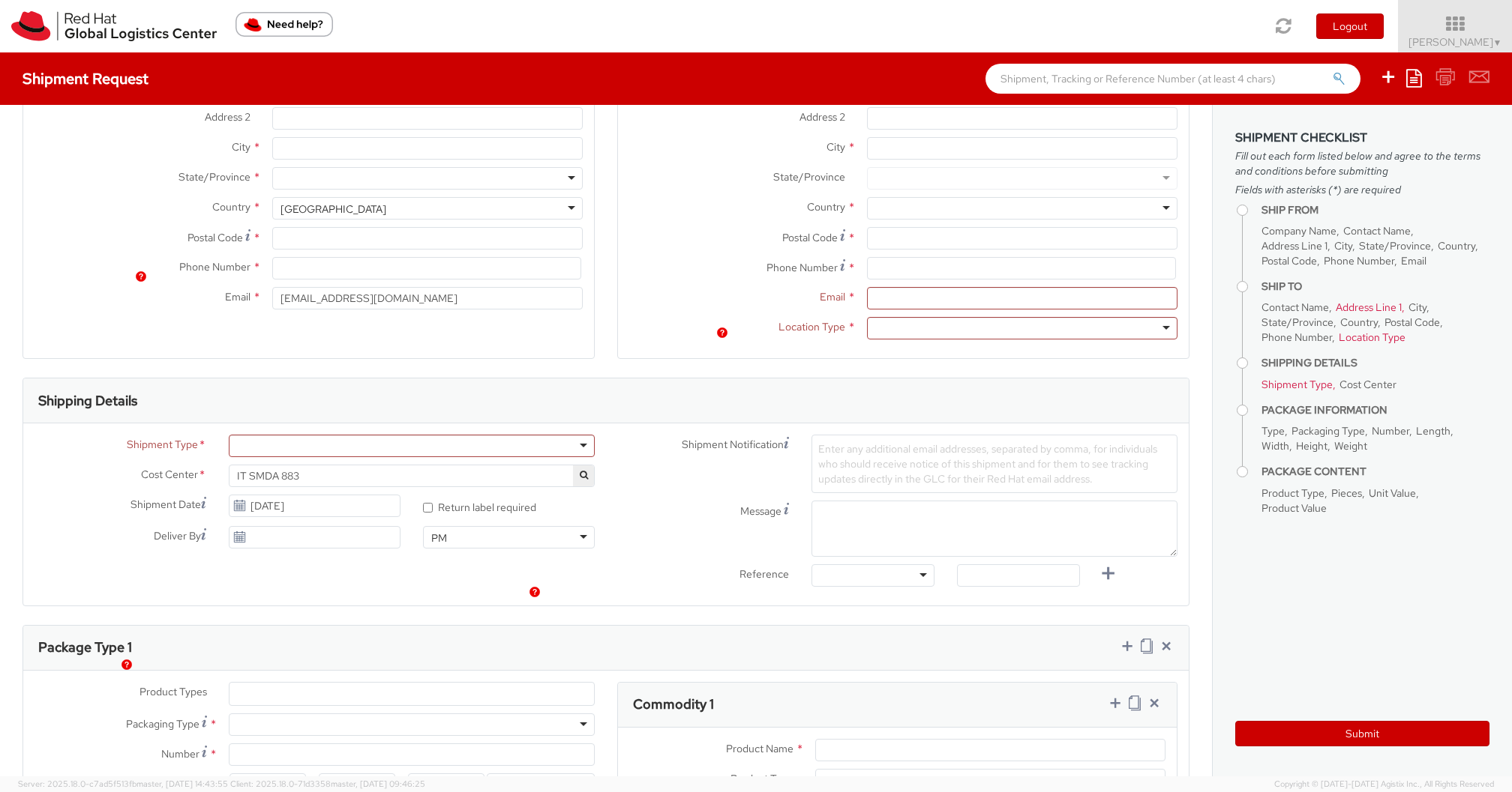
scroll to position [0, 0]
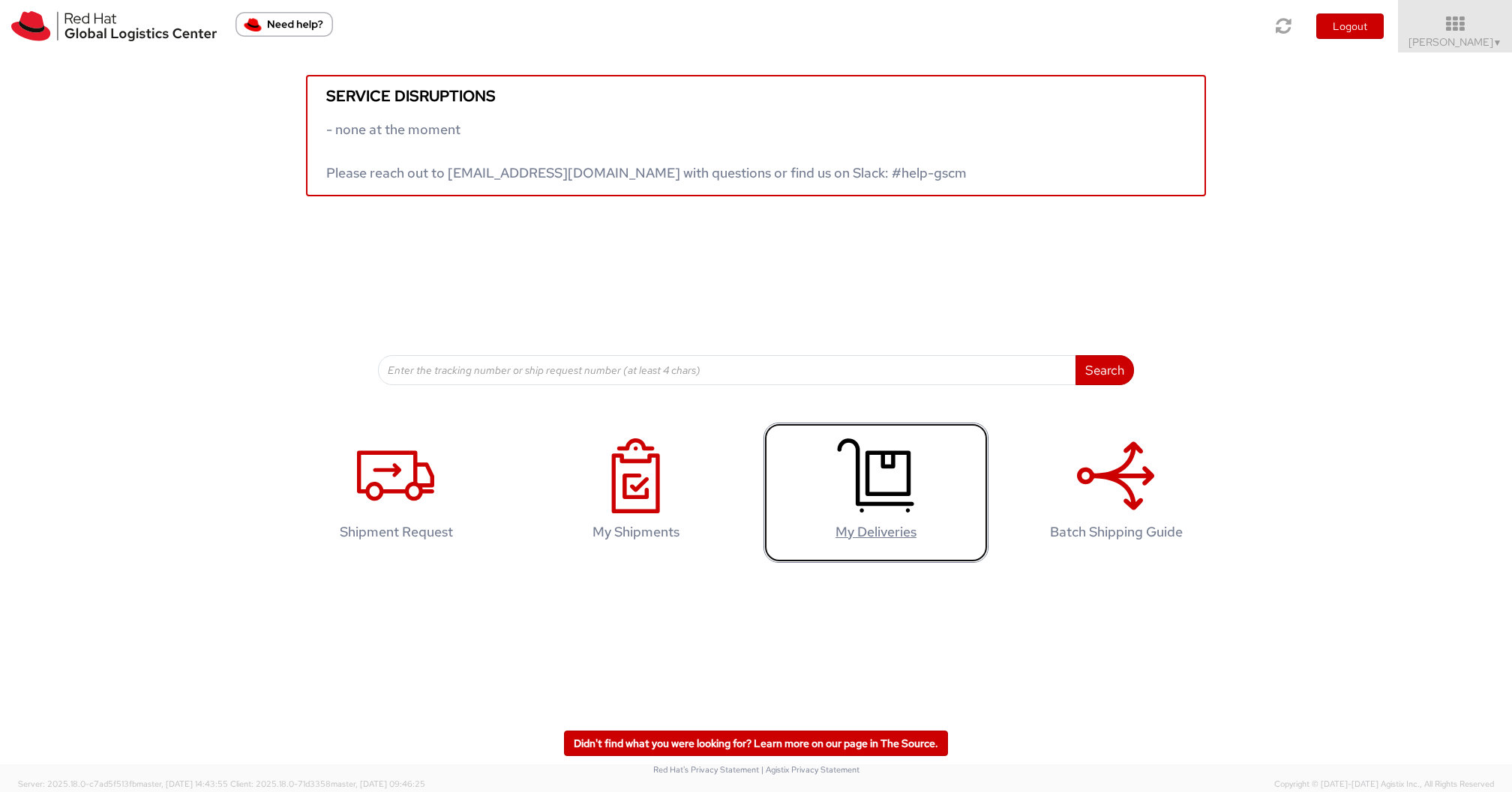
click at [875, 483] on icon at bounding box center [874, 475] width 77 height 75
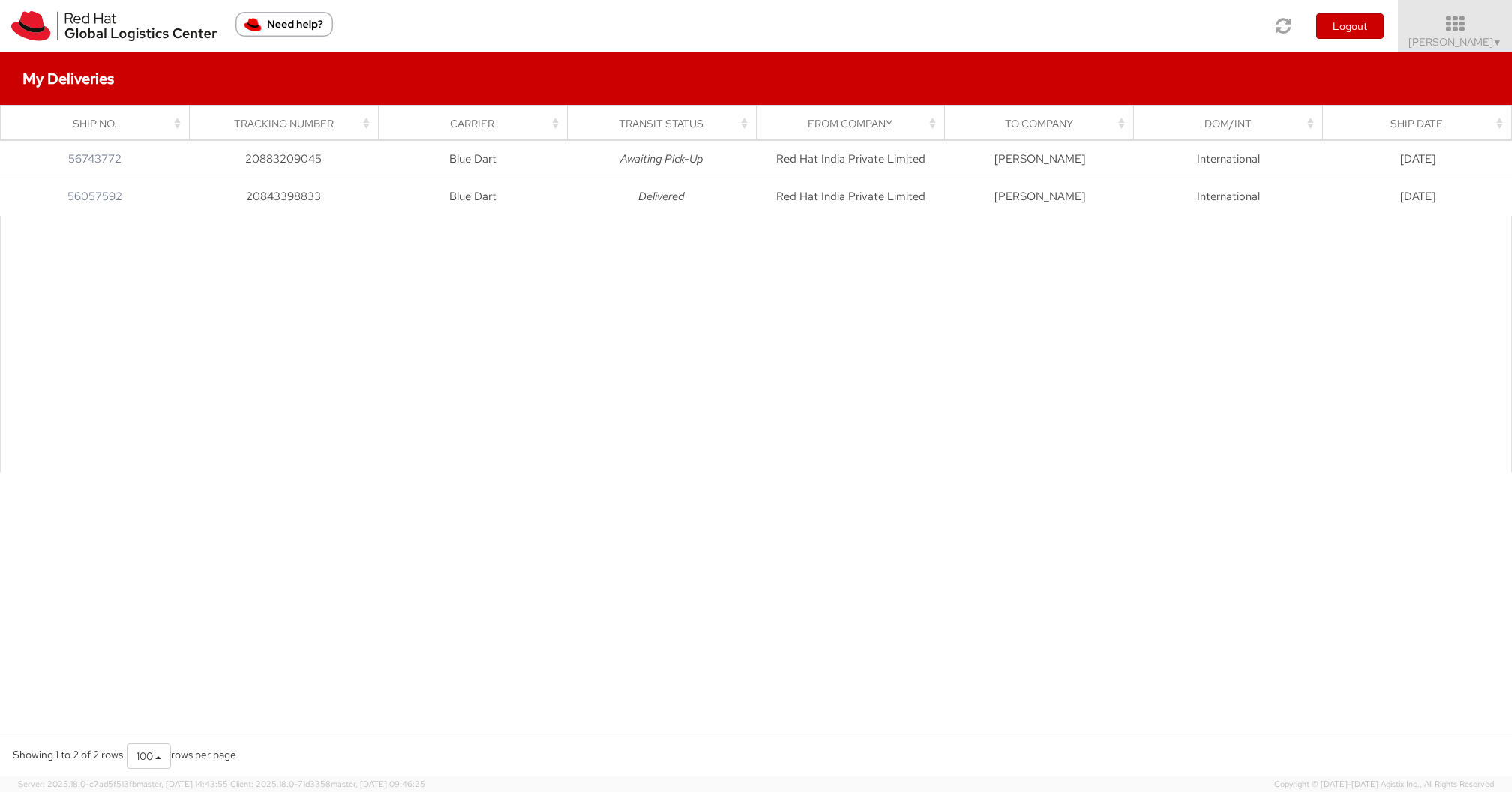
click at [1503, 121] on div "Ship Date" at bounding box center [1421, 123] width 170 height 15
click at [709, 371] on div at bounding box center [756, 344] width 1512 height 257
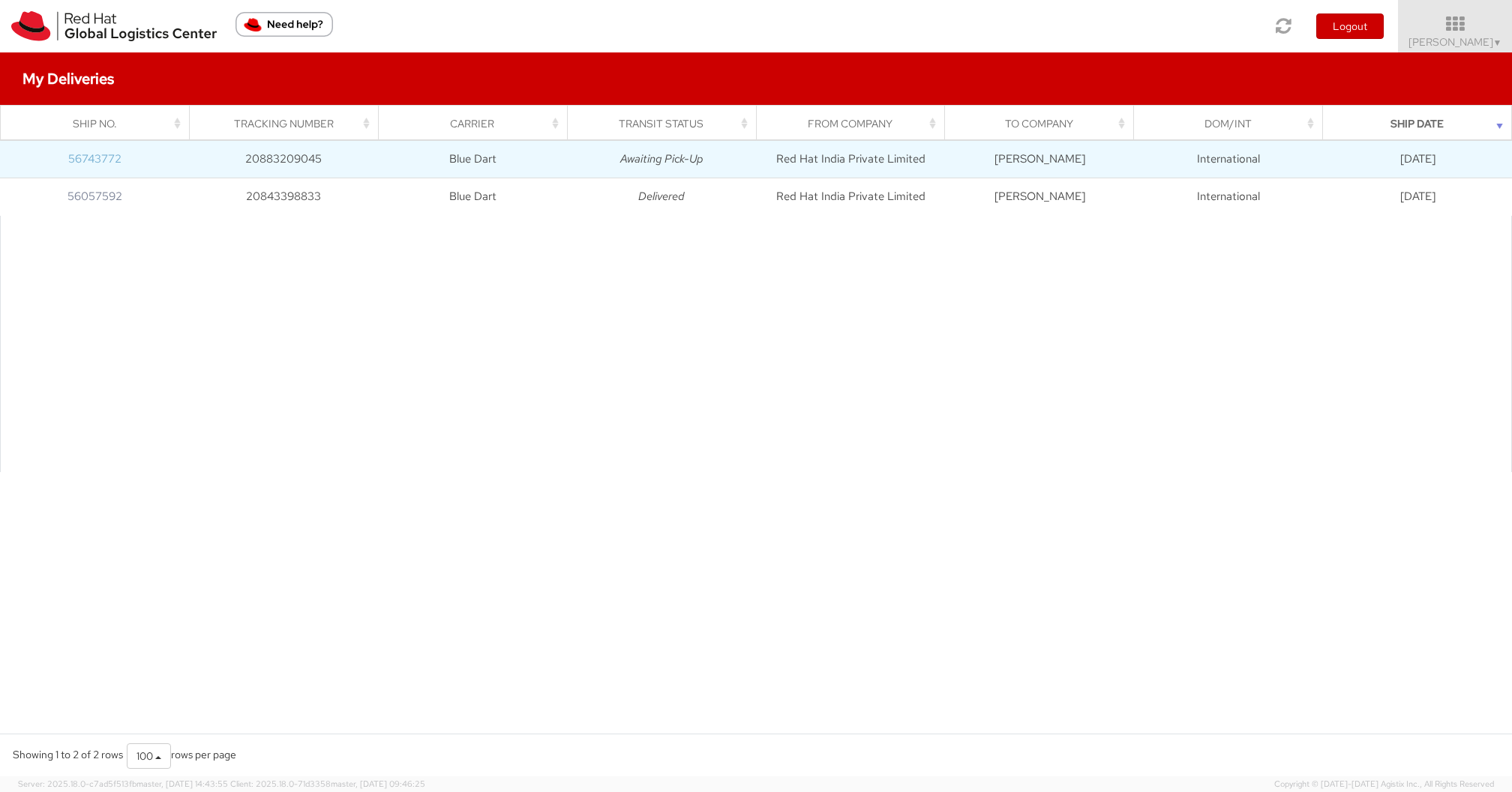
click at [100, 159] on link "56743772" at bounding box center [94, 159] width 53 height 15
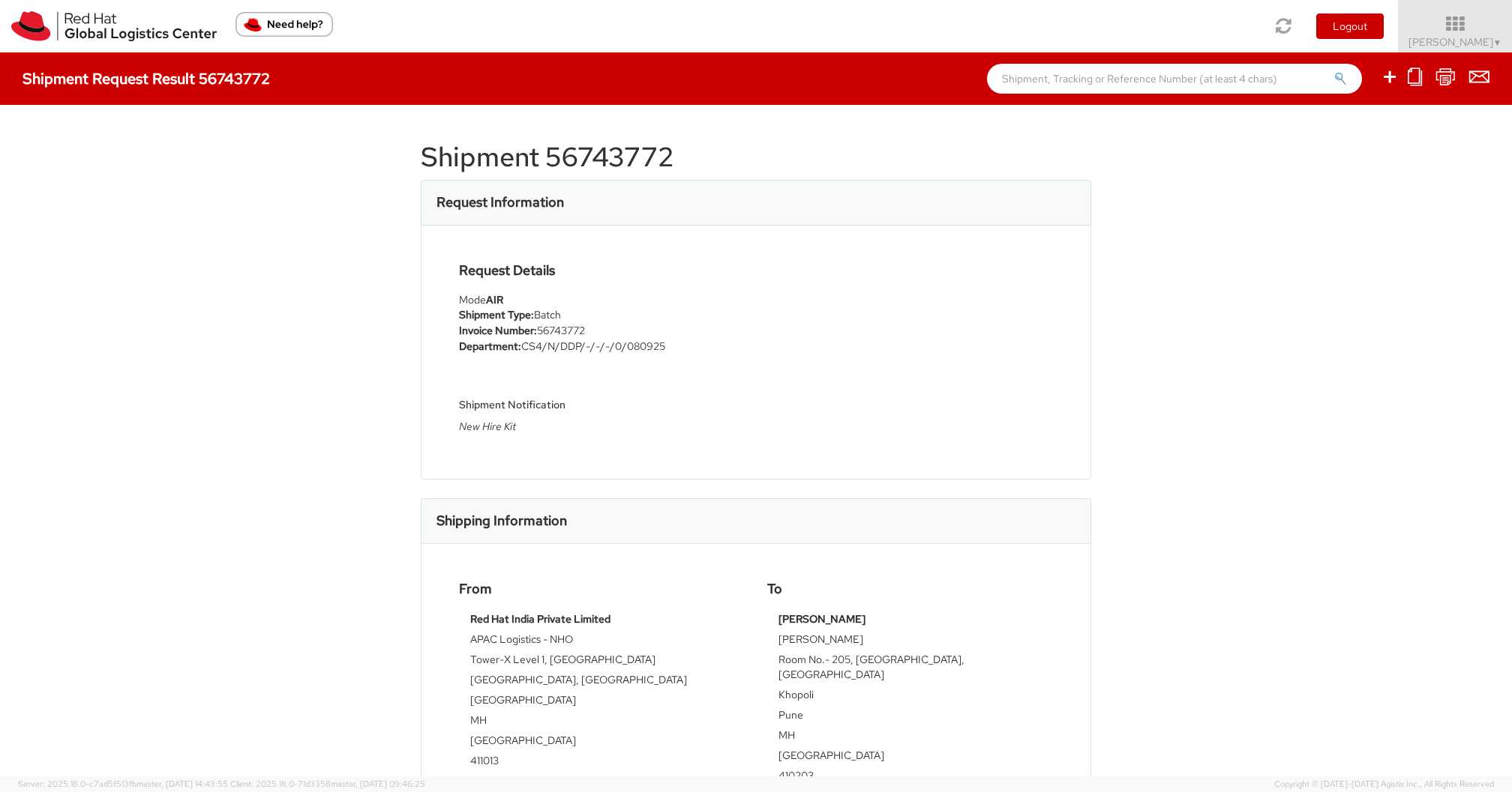
scroll to position [42, 0]
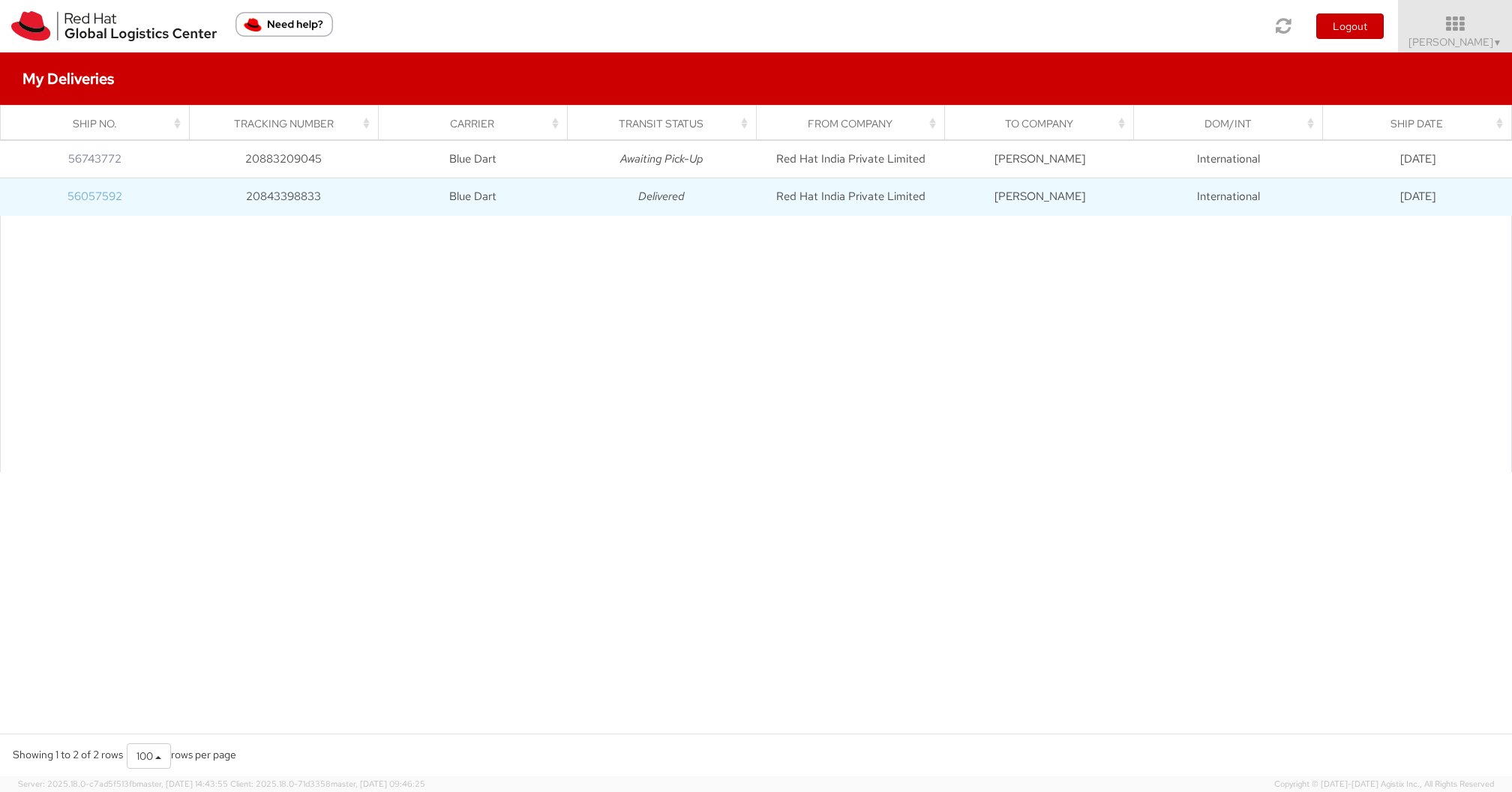
click at [82, 200] on link "56057592" at bounding box center [95, 196] width 55 height 15
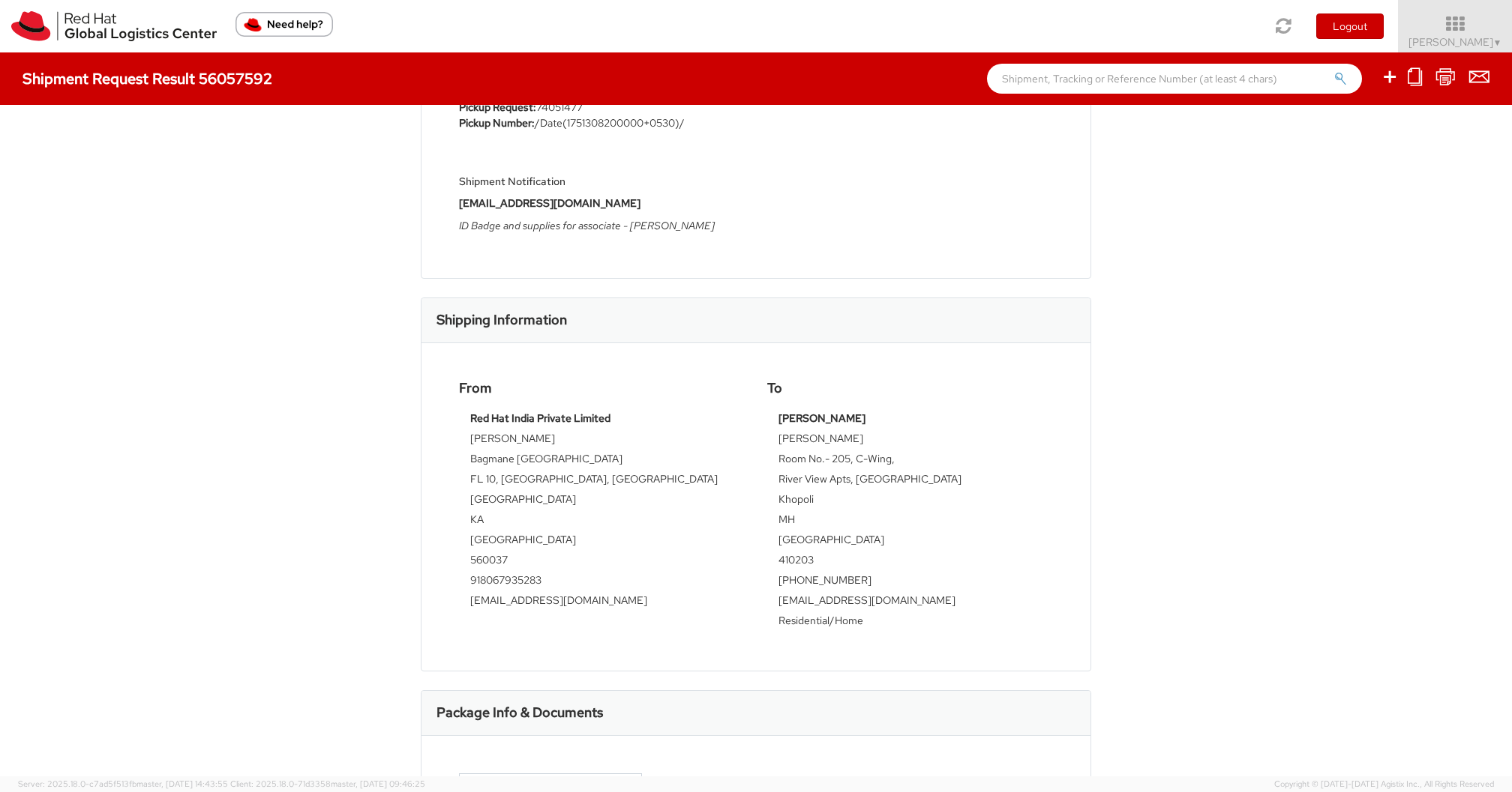
scroll to position [295, 0]
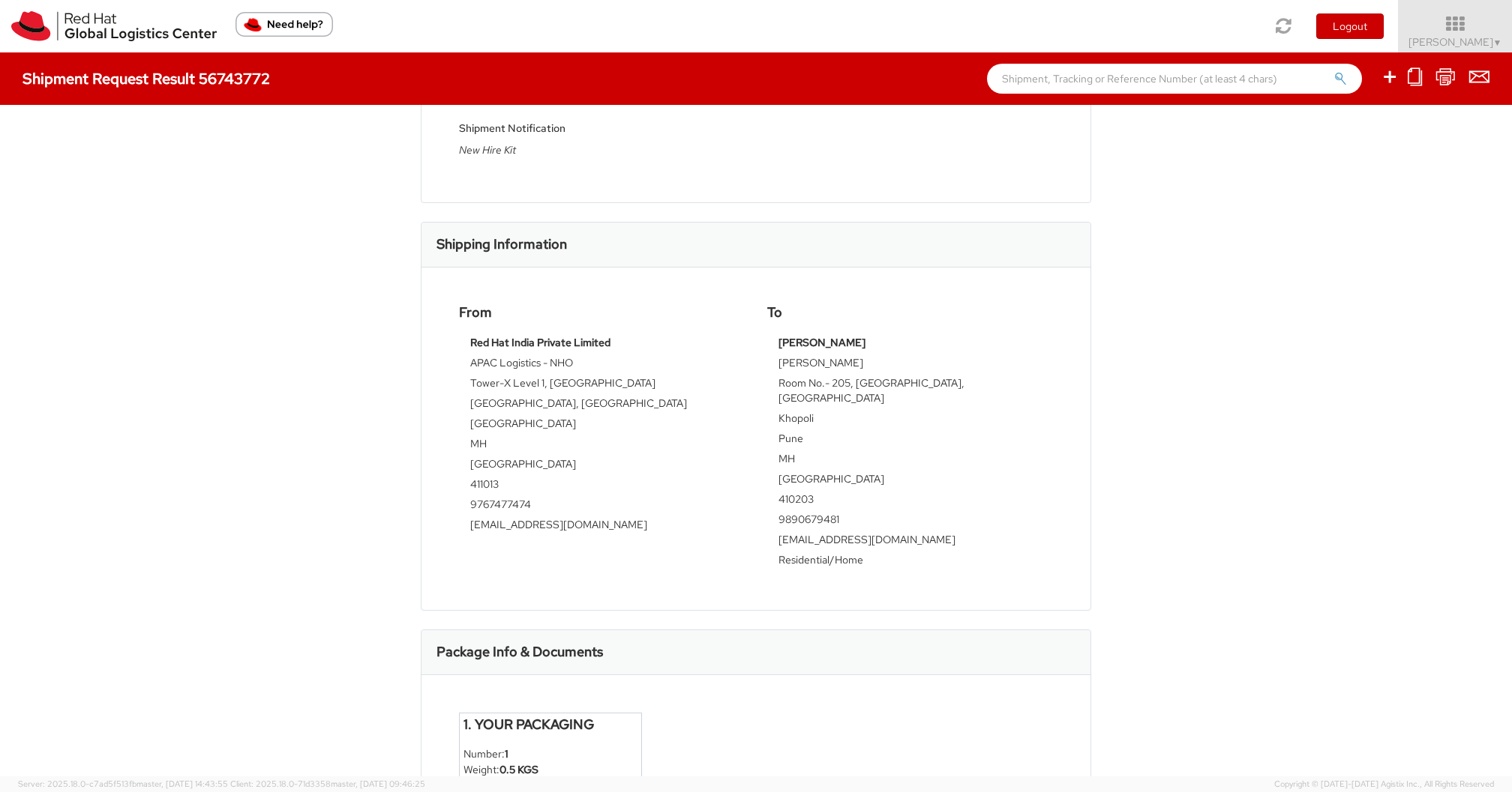
scroll to position [279, 0]
